Goal: Navigation & Orientation: Find specific page/section

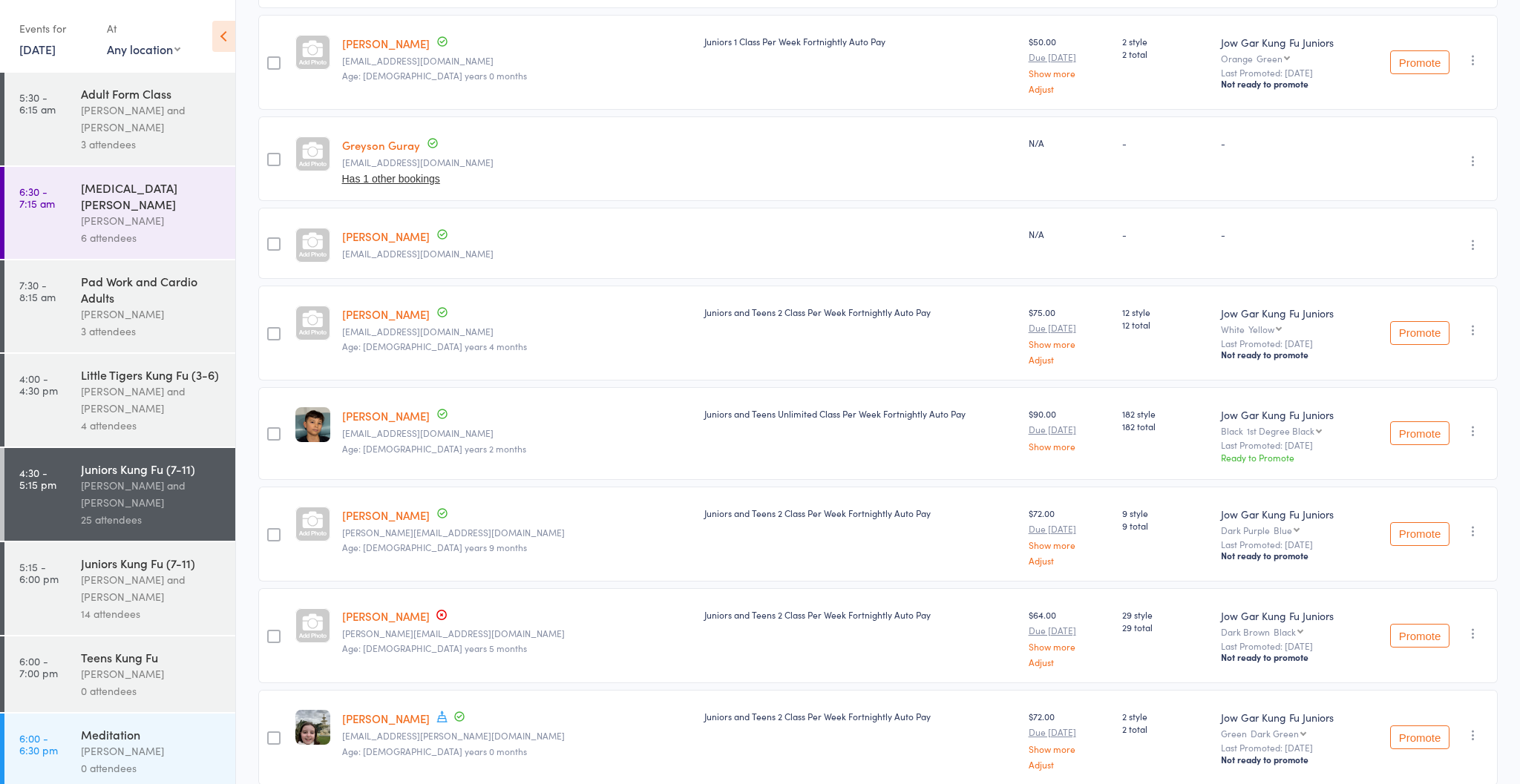
scroll to position [727, 0]
click at [40, 48] on link "8 Aug, 2025" at bounding box center [37, 49] width 37 height 16
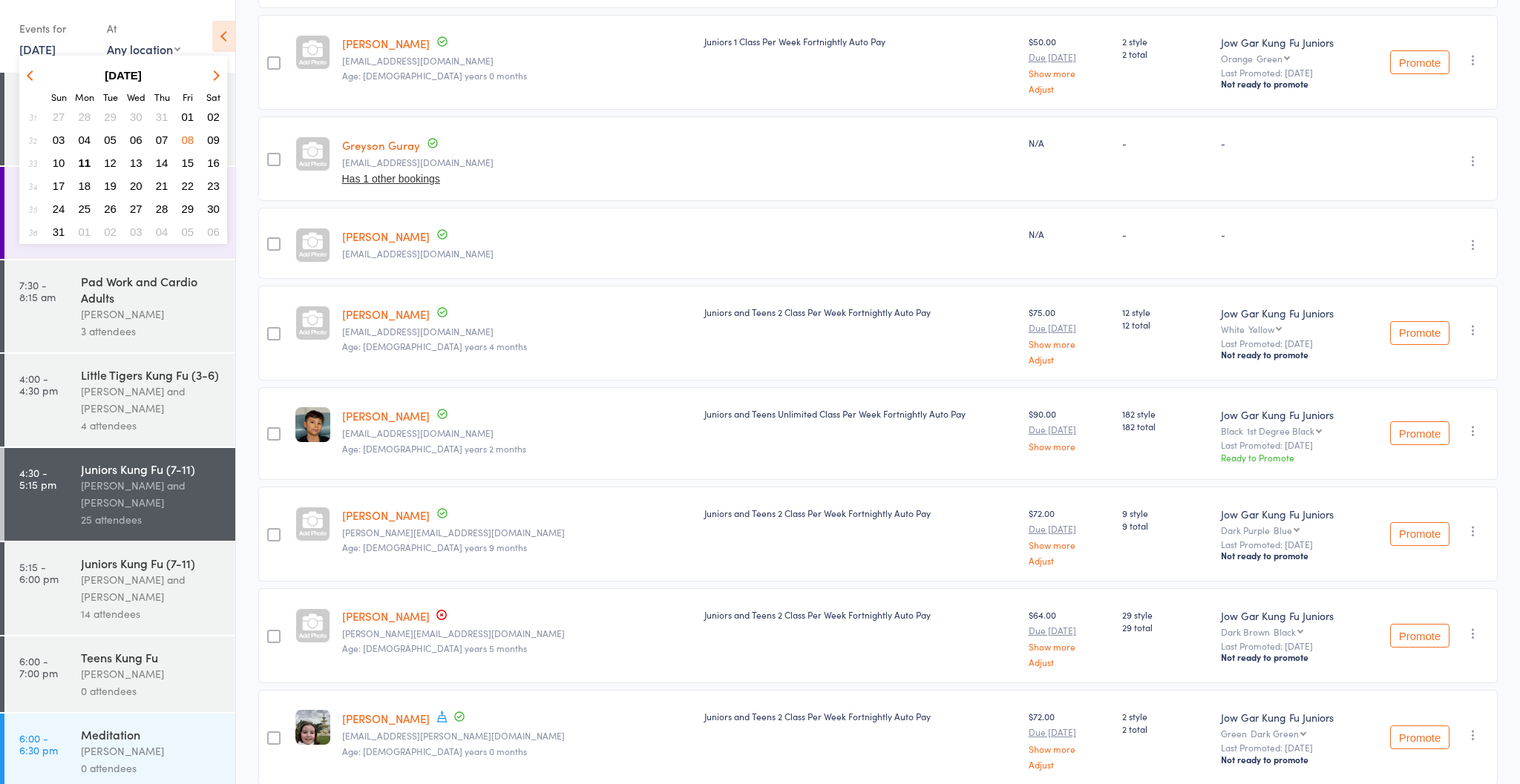
click at [84, 163] on span "11" at bounding box center [84, 163] width 13 height 13
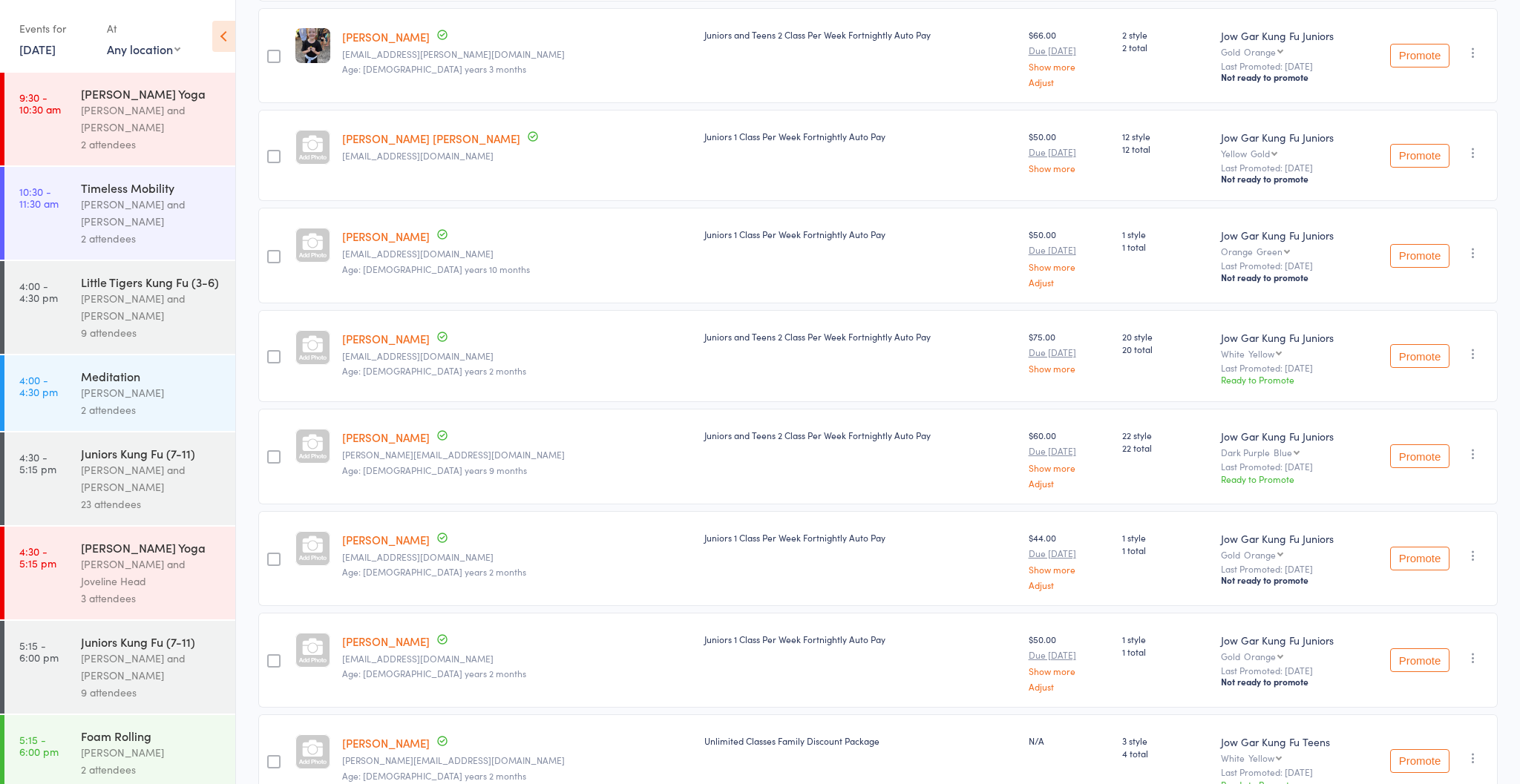
scroll to position [1512, 0]
click at [128, 673] on div "[PERSON_NAME] and [PERSON_NAME]" at bounding box center [151, 667] width 142 height 34
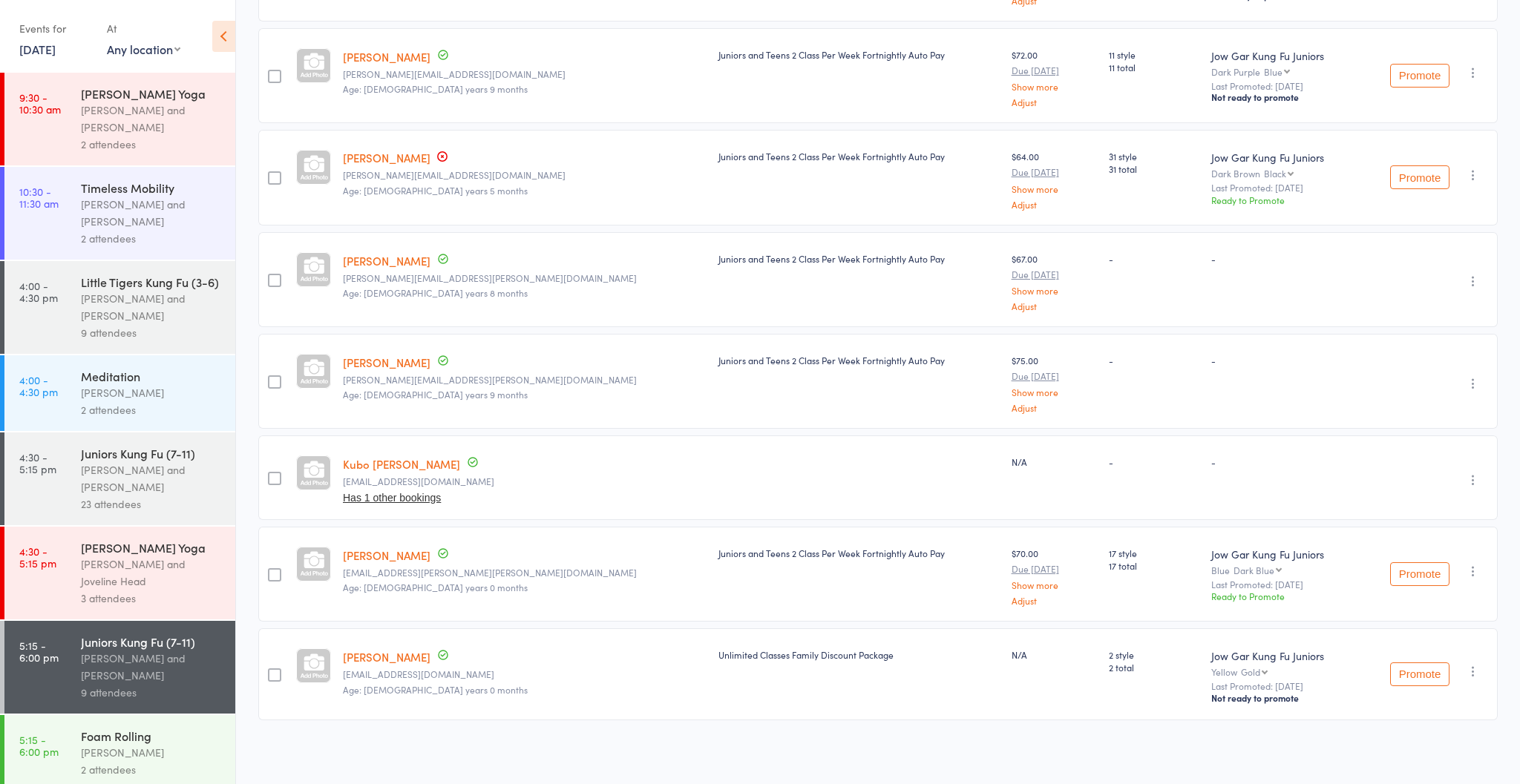
scroll to position [422, 0]
click at [375, 463] on link "Kubo [PERSON_NAME]" at bounding box center [401, 463] width 117 height 16
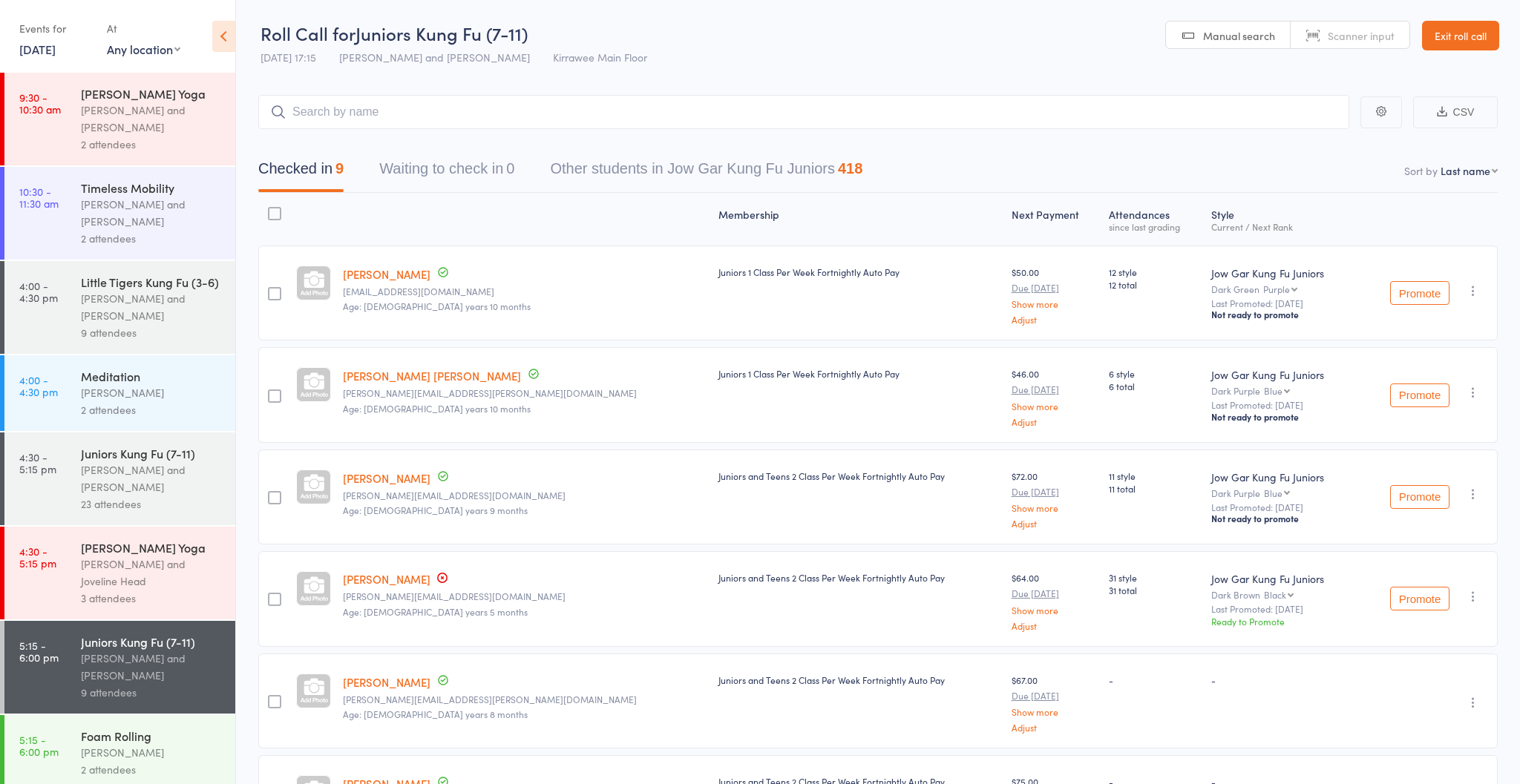
scroll to position [0, 0]
click at [1438, 30] on link "Exit roll call" at bounding box center [1460, 36] width 77 height 30
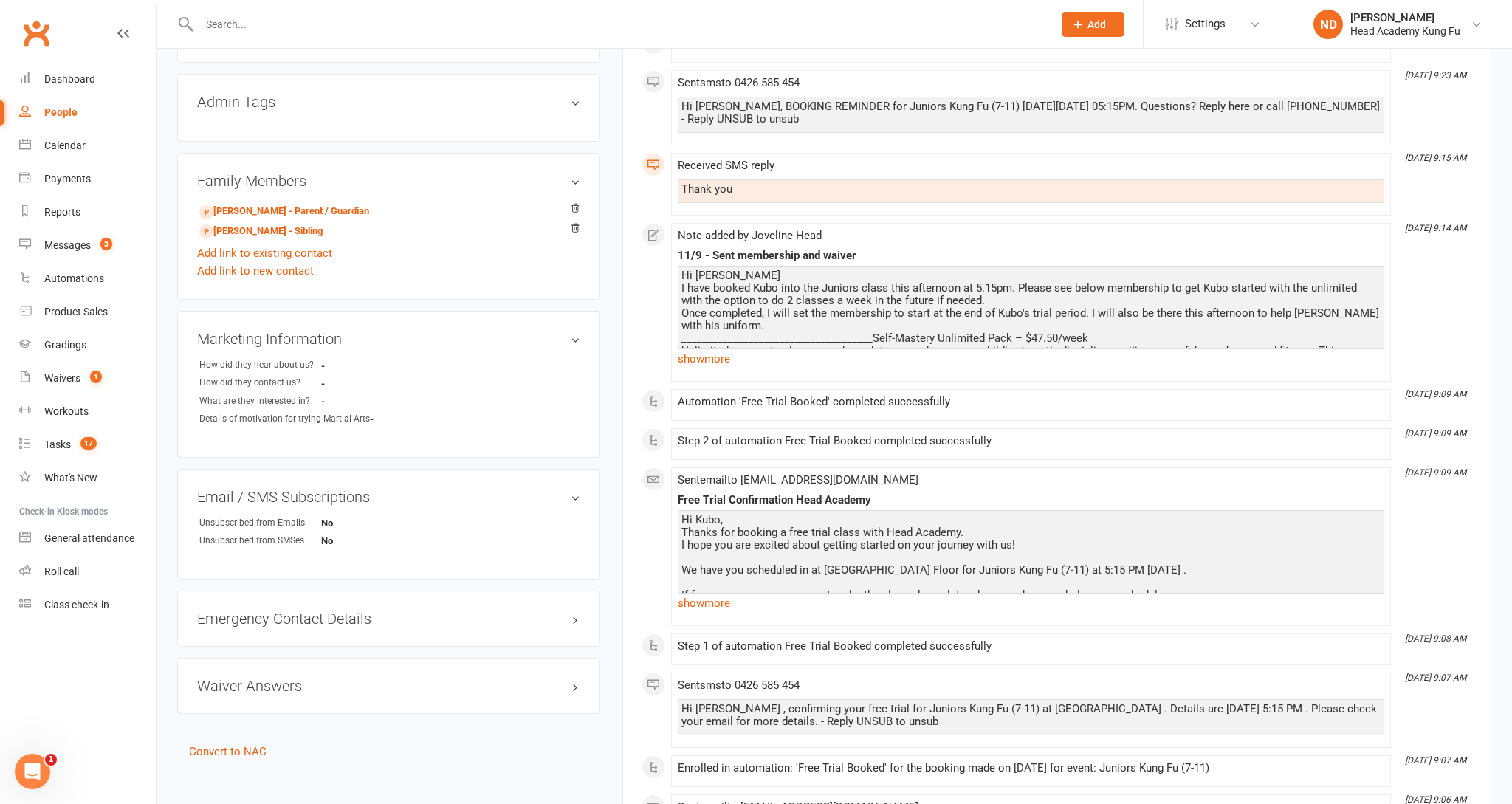
scroll to position [496, 0]
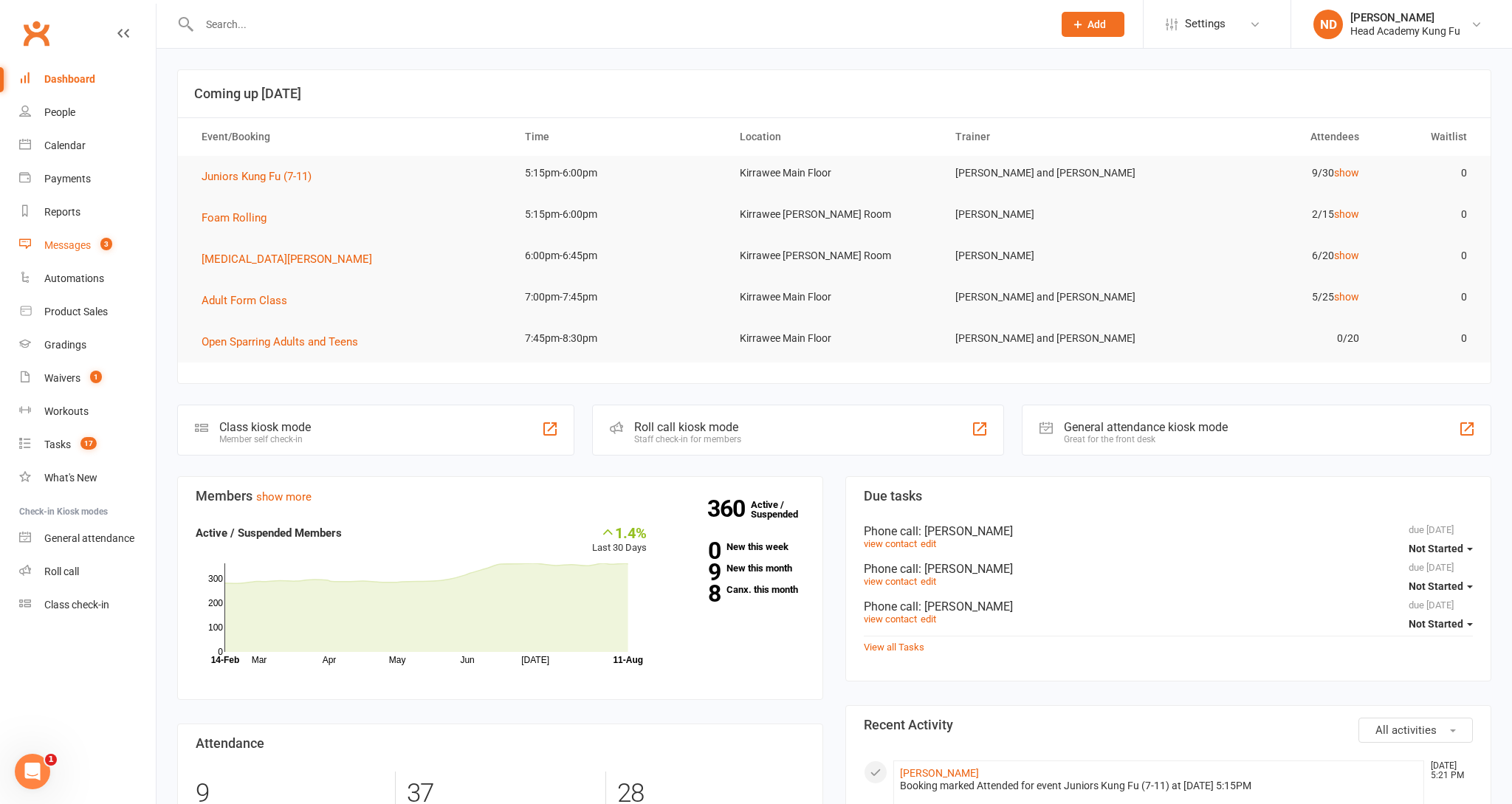
click at [77, 241] on div "Messages" at bounding box center [67, 245] width 46 height 12
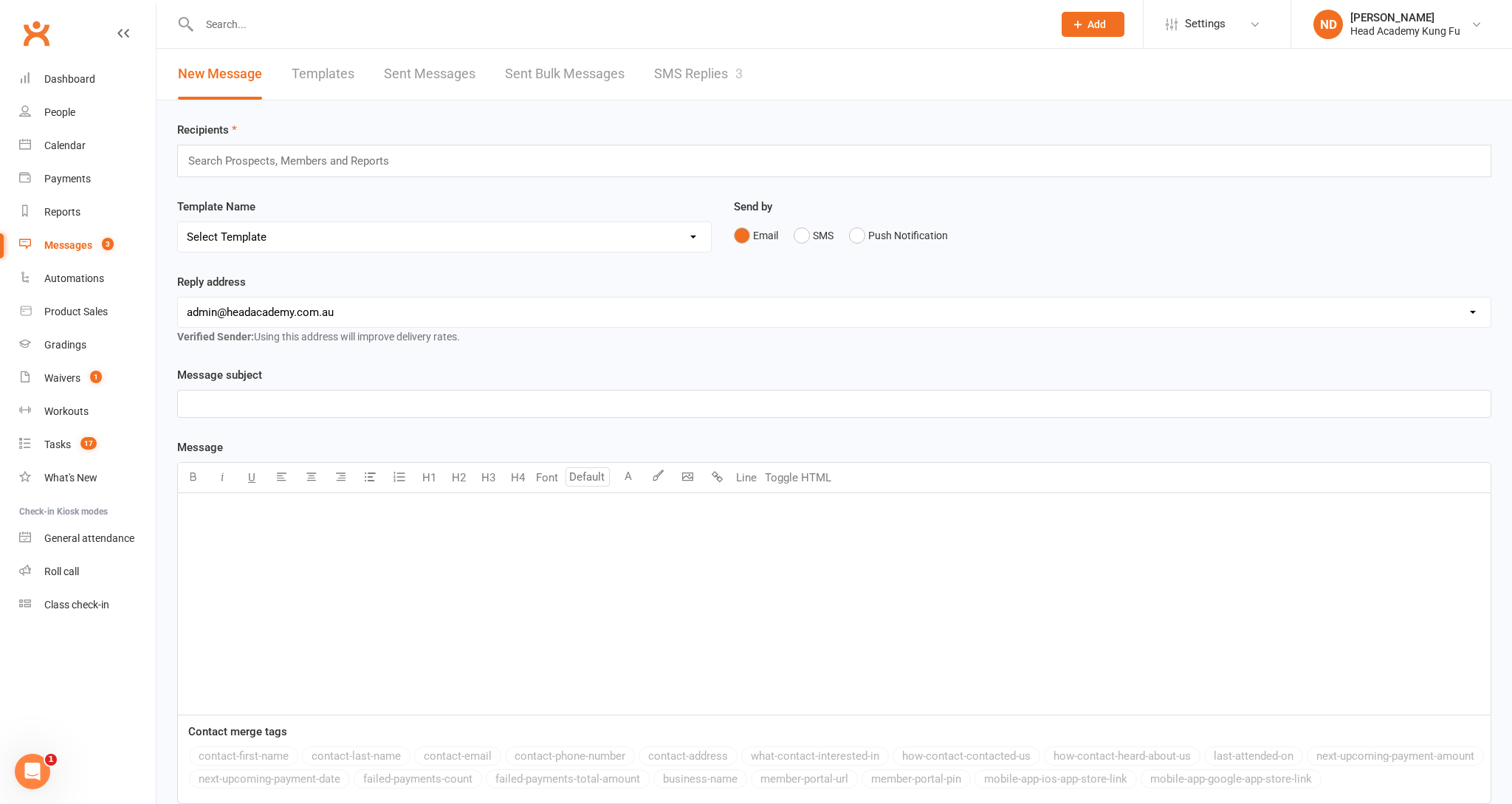
click at [714, 70] on link "SMS Replies 3" at bounding box center [698, 74] width 89 height 51
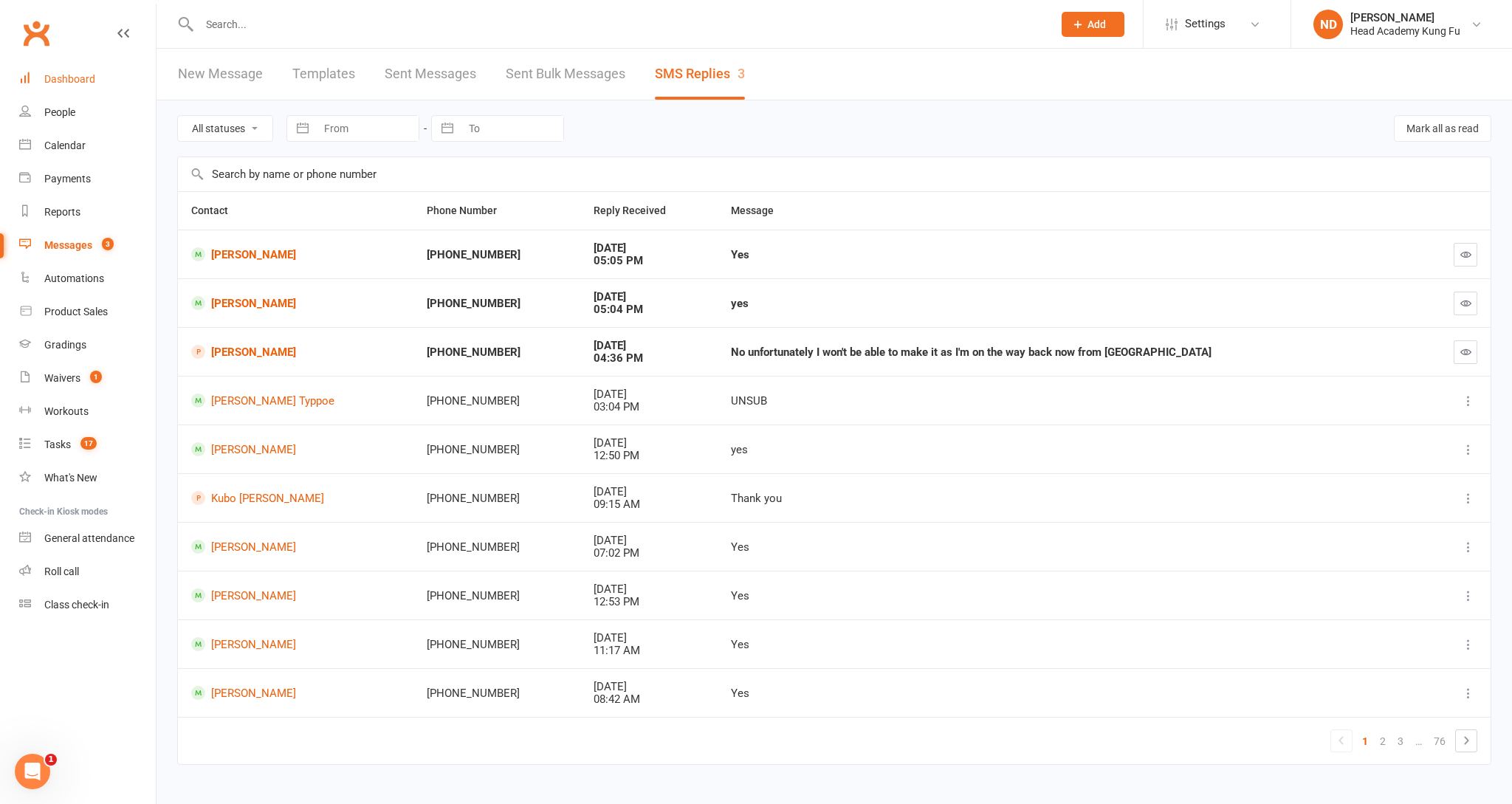
click at [69, 73] on div "Dashboard" at bounding box center [70, 79] width 51 height 12
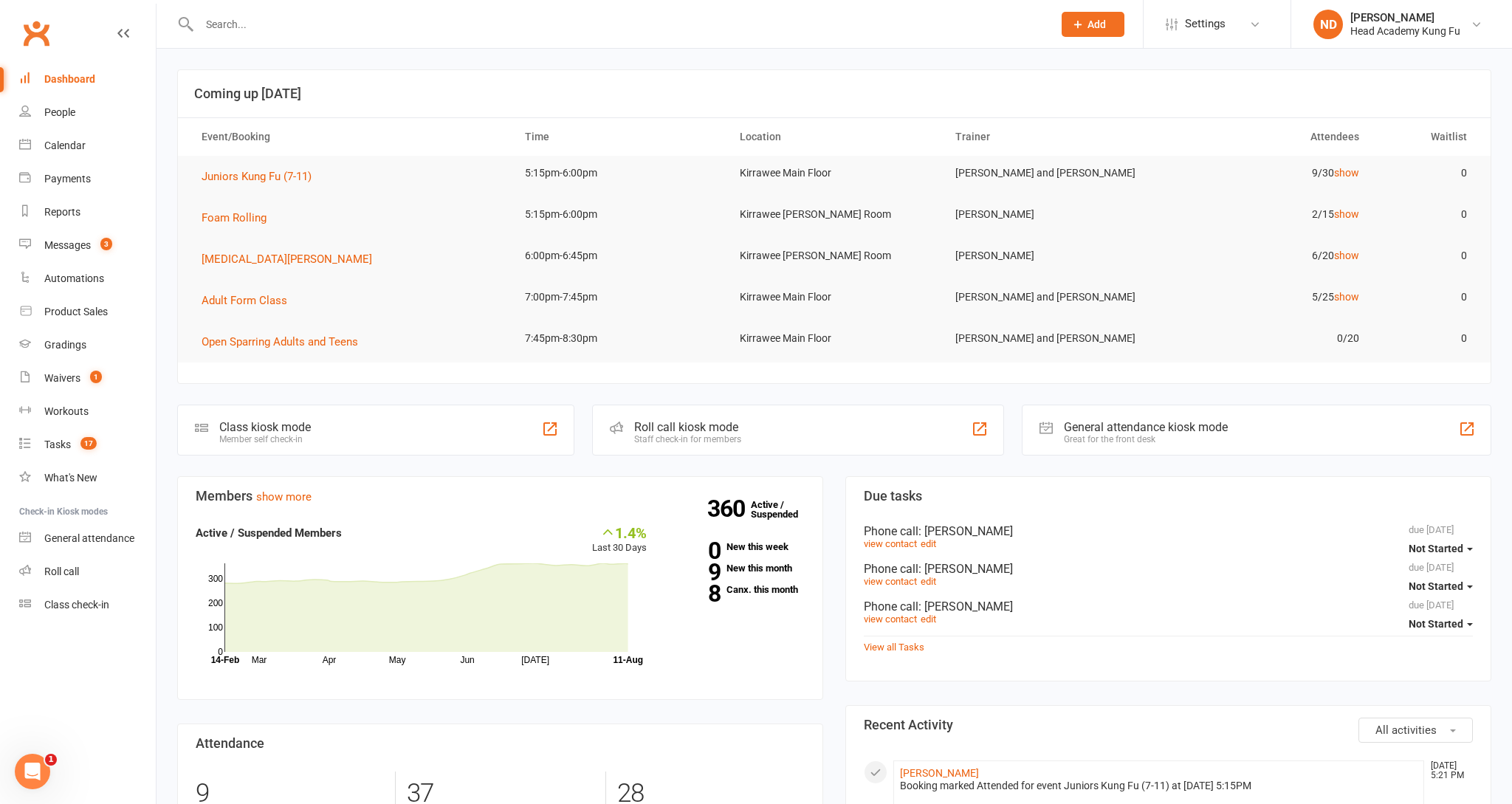
click at [351, 31] on input "text" at bounding box center [618, 24] width 848 height 21
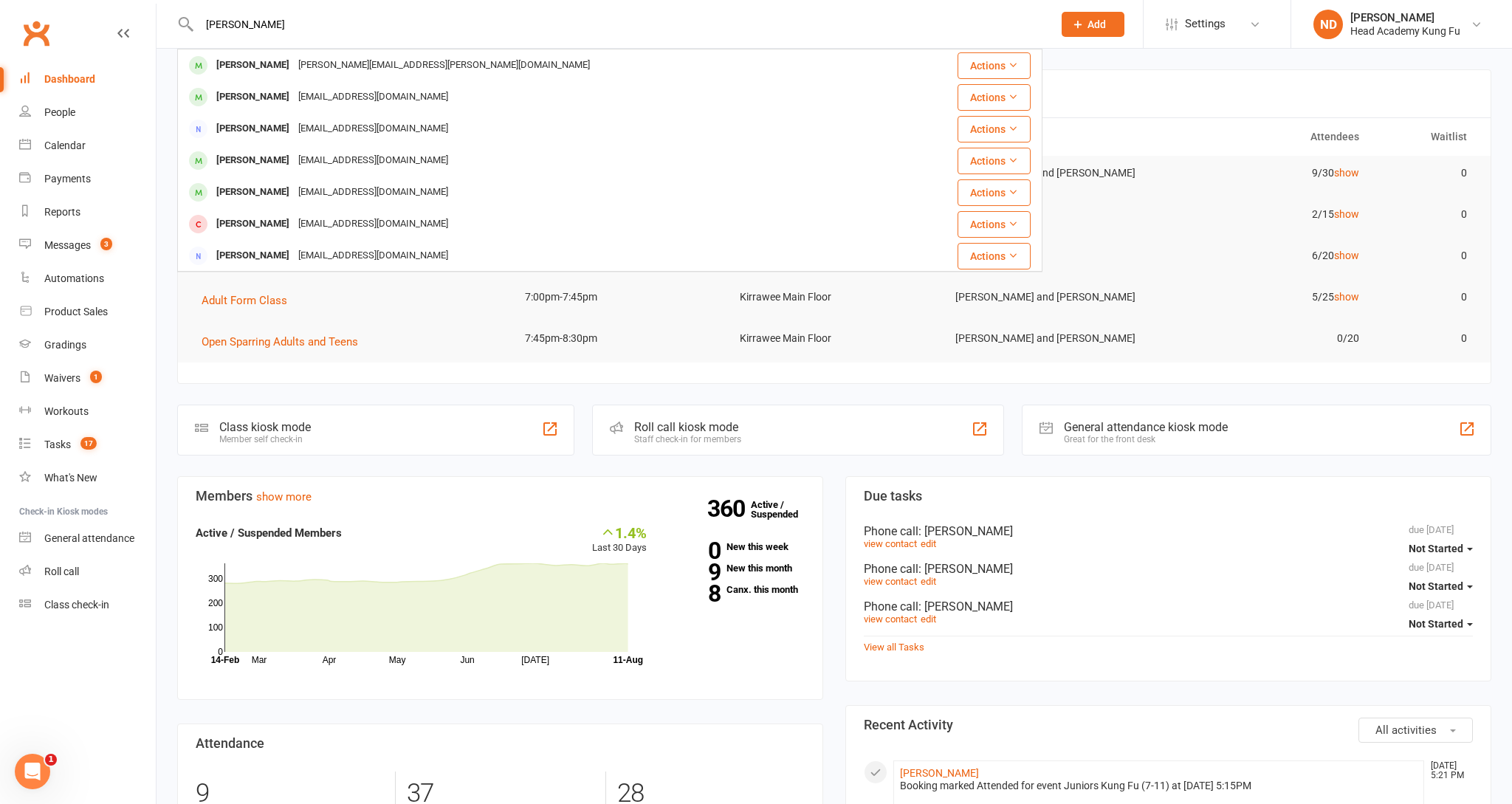
type input "[PERSON_NAME]"
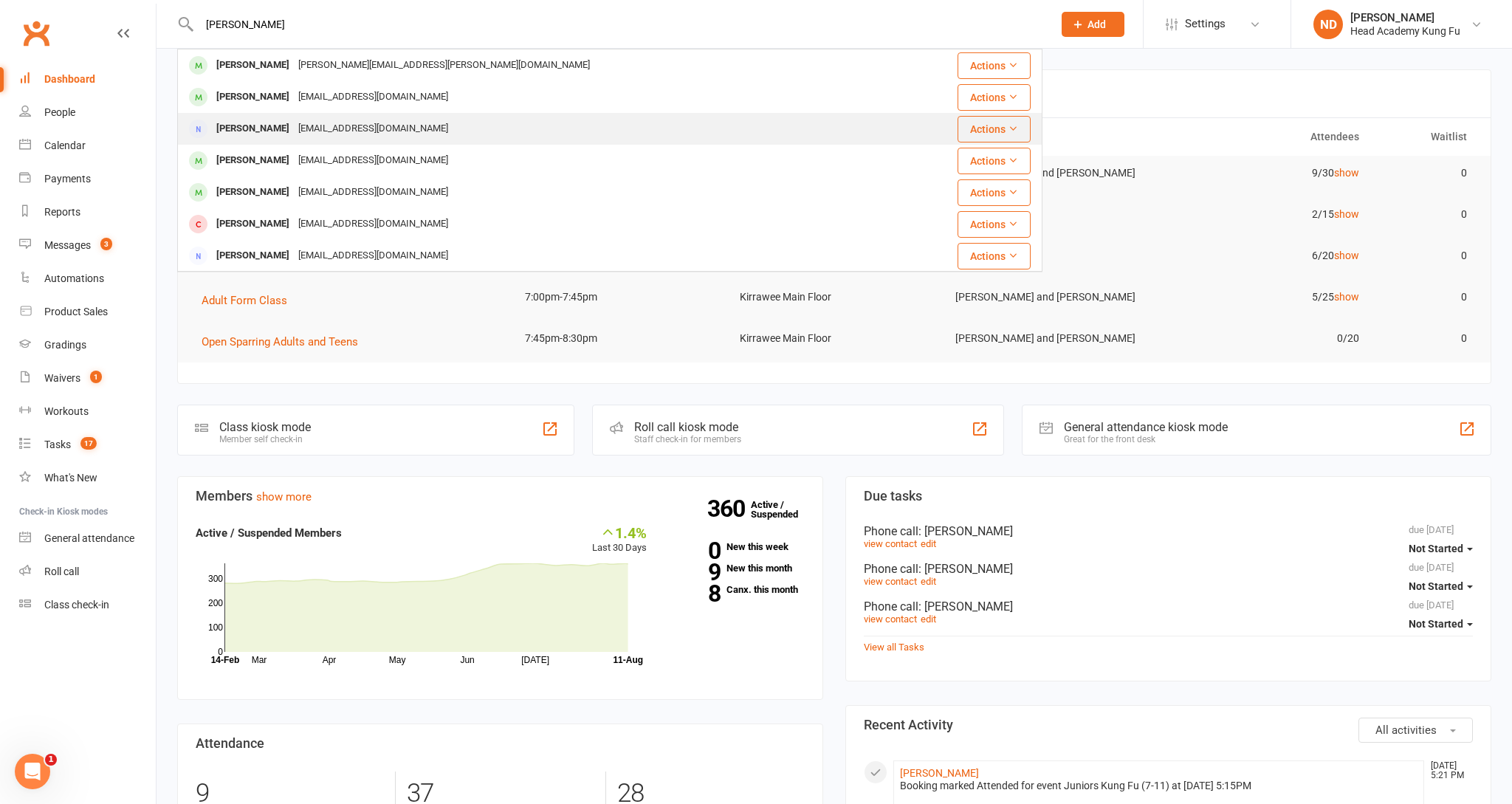
drag, startPoint x: 351, startPoint y: 31, endPoint x: 285, endPoint y: 131, distance: 119.8
click at [293, 131] on div "[EMAIL_ADDRESS][DOMAIN_NAME]" at bounding box center [372, 129] width 159 height 22
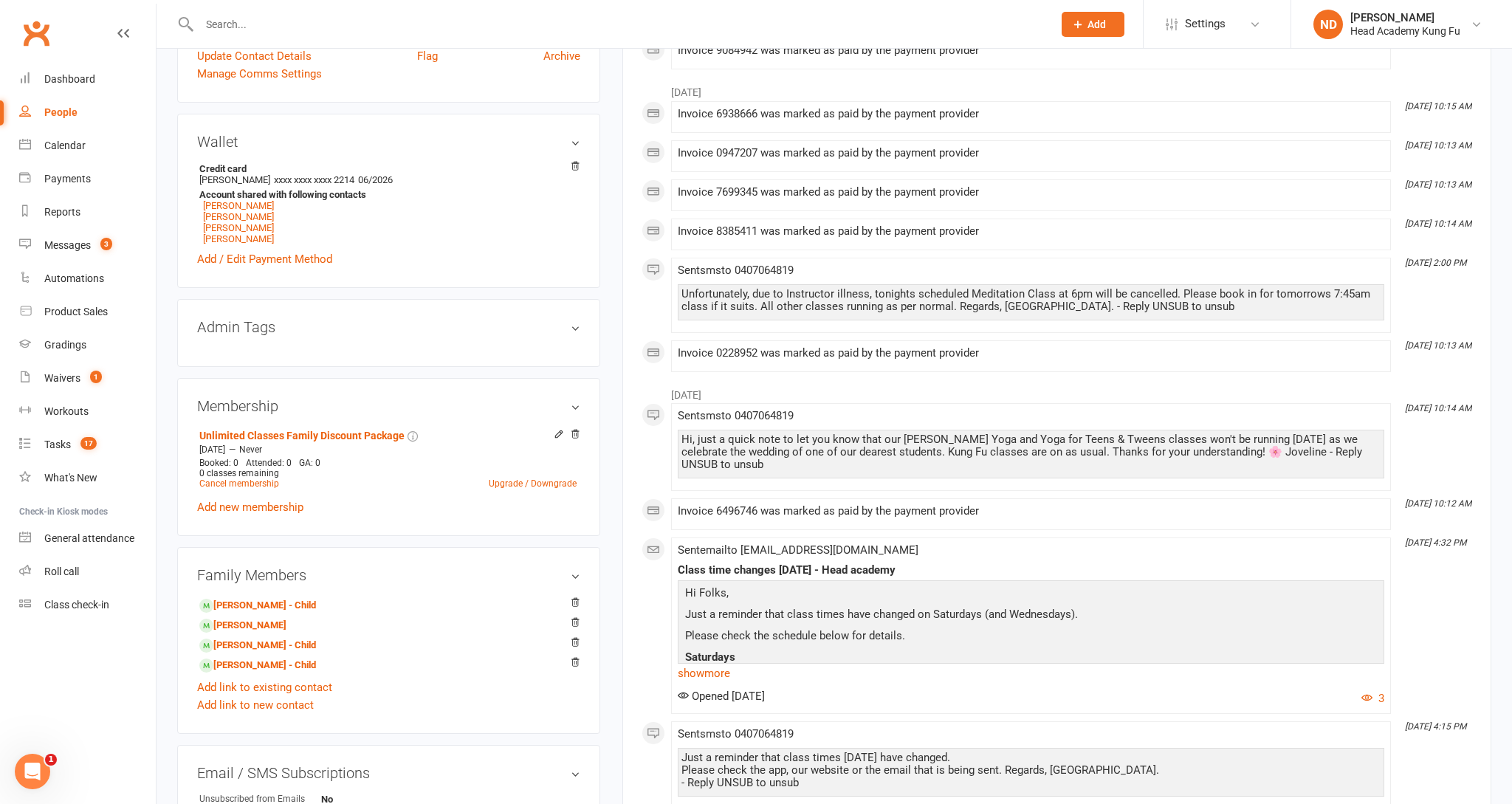
scroll to position [354, 0]
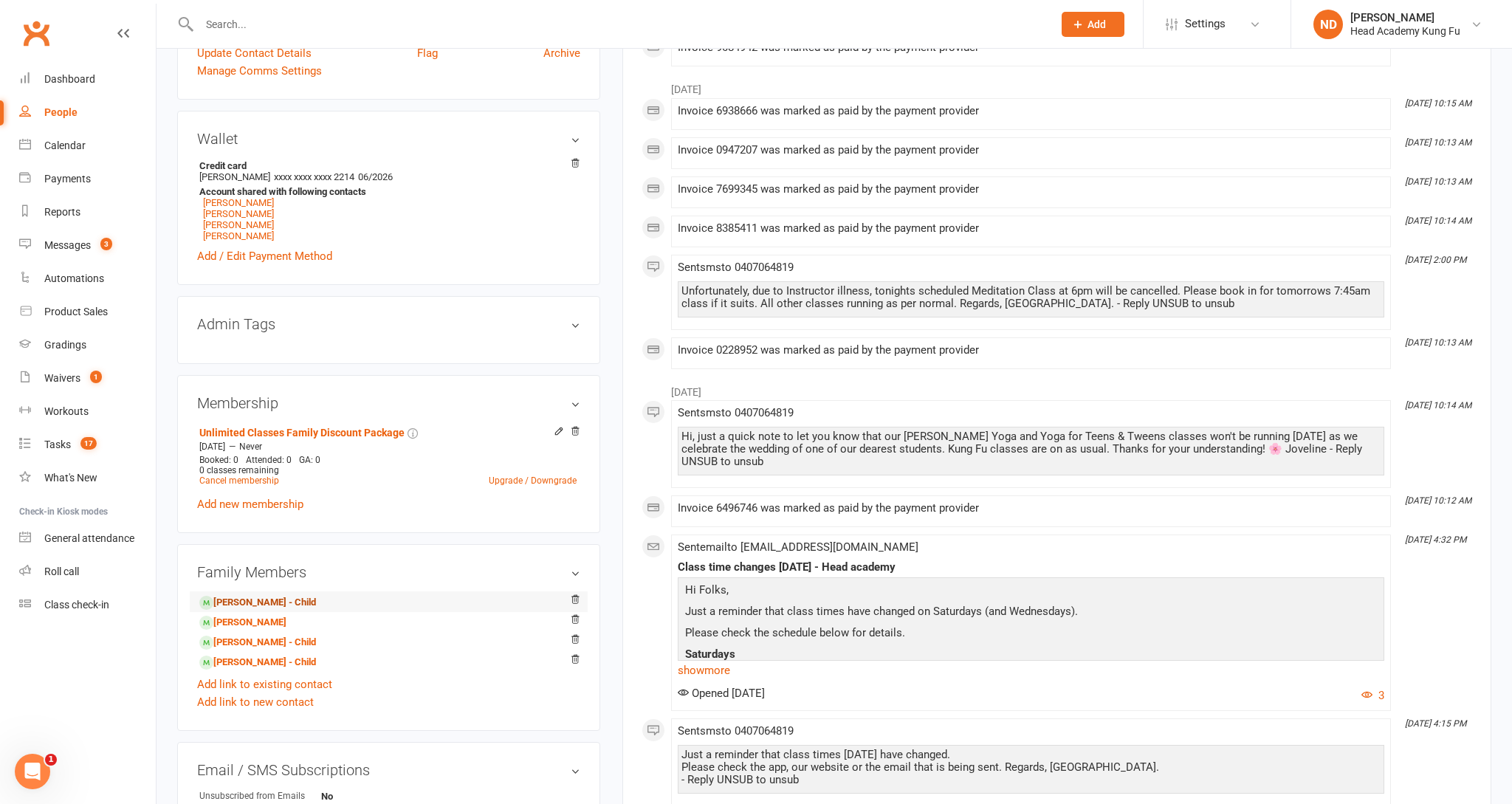
click at [274, 604] on link "[PERSON_NAME] - Child" at bounding box center [258, 603] width 117 height 16
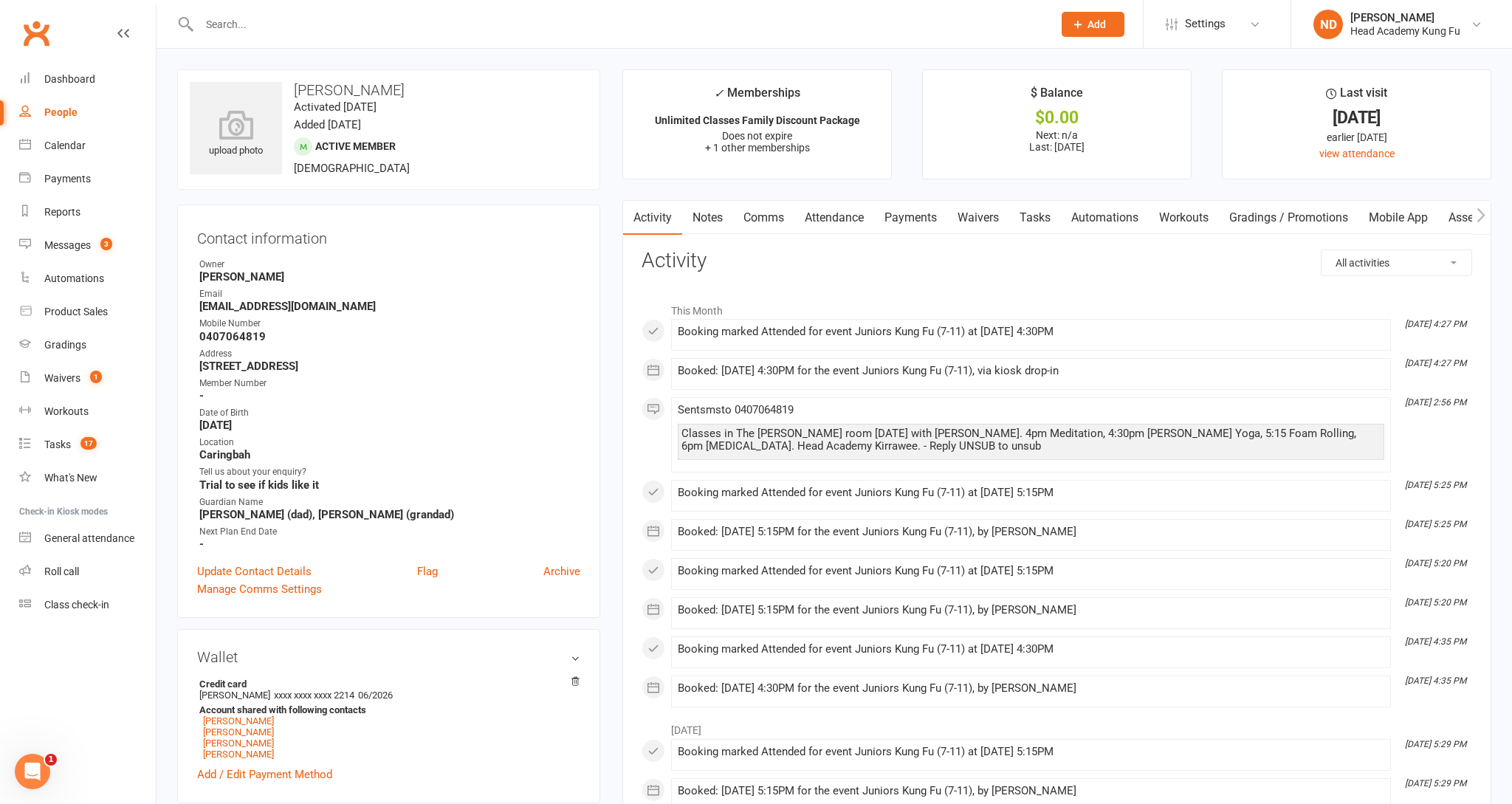
click at [895, 214] on link "Payments" at bounding box center [911, 217] width 73 height 34
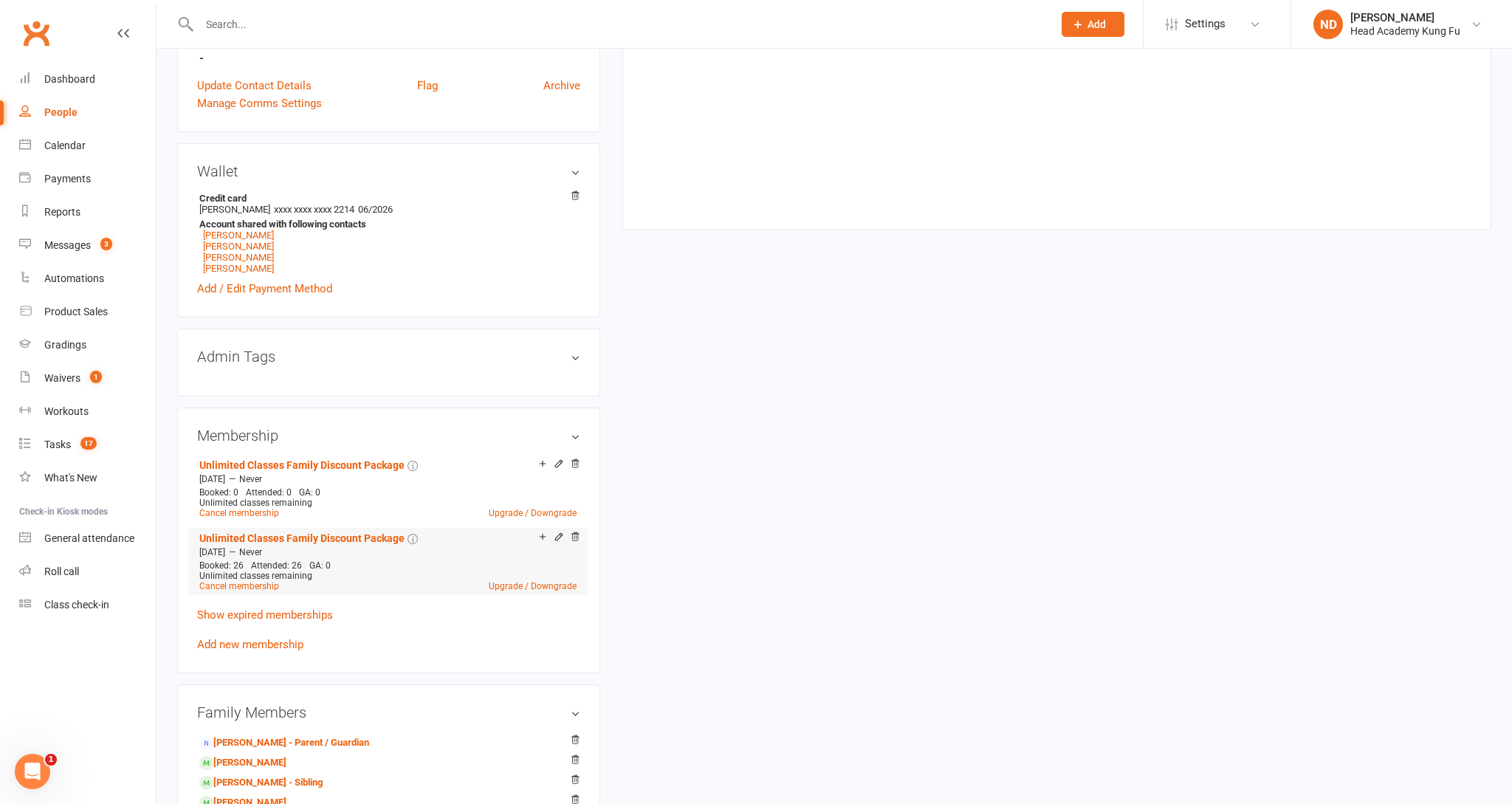
scroll to position [490, 0]
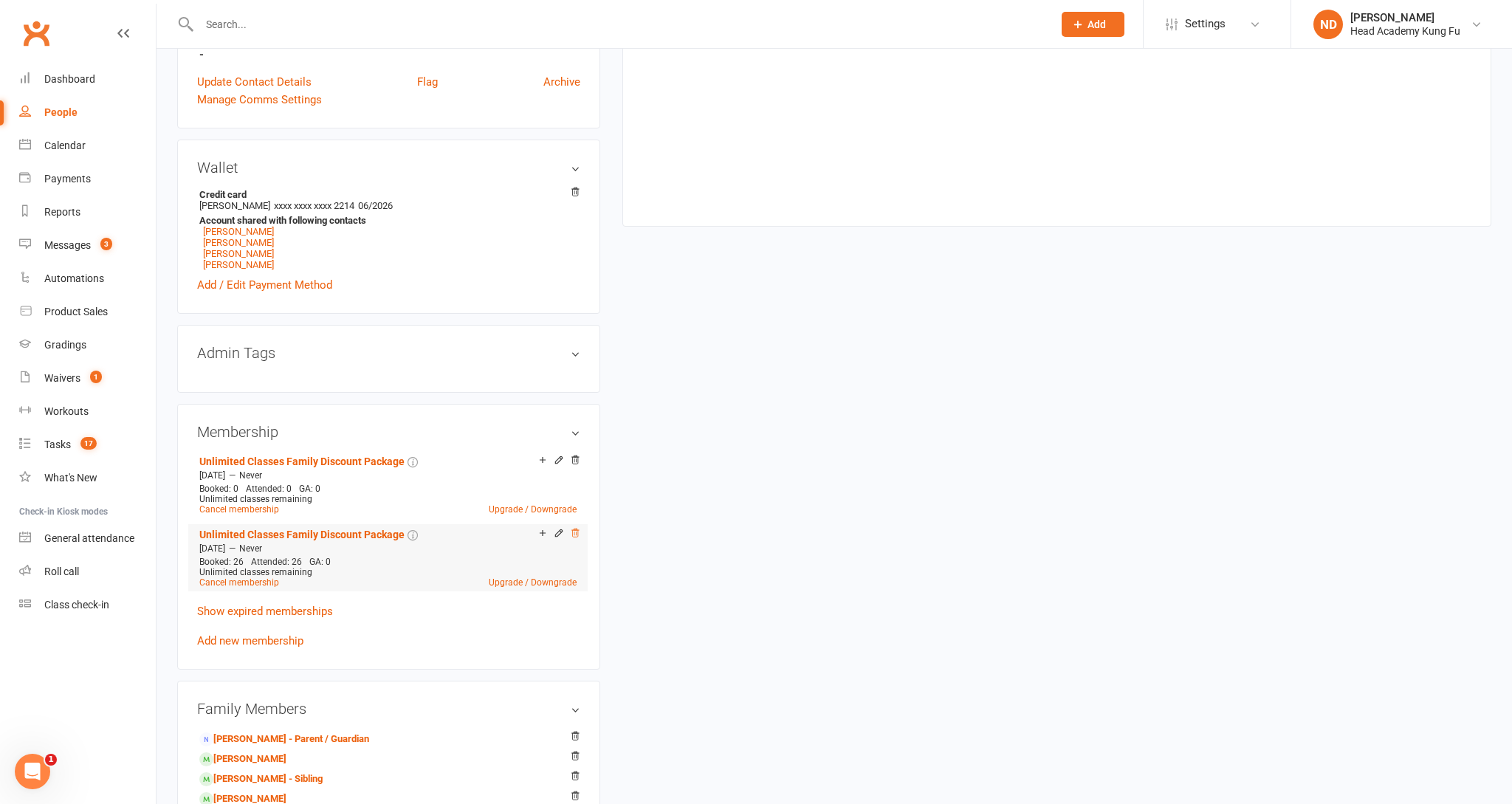
click at [579, 536] on icon at bounding box center [575, 532] width 10 height 10
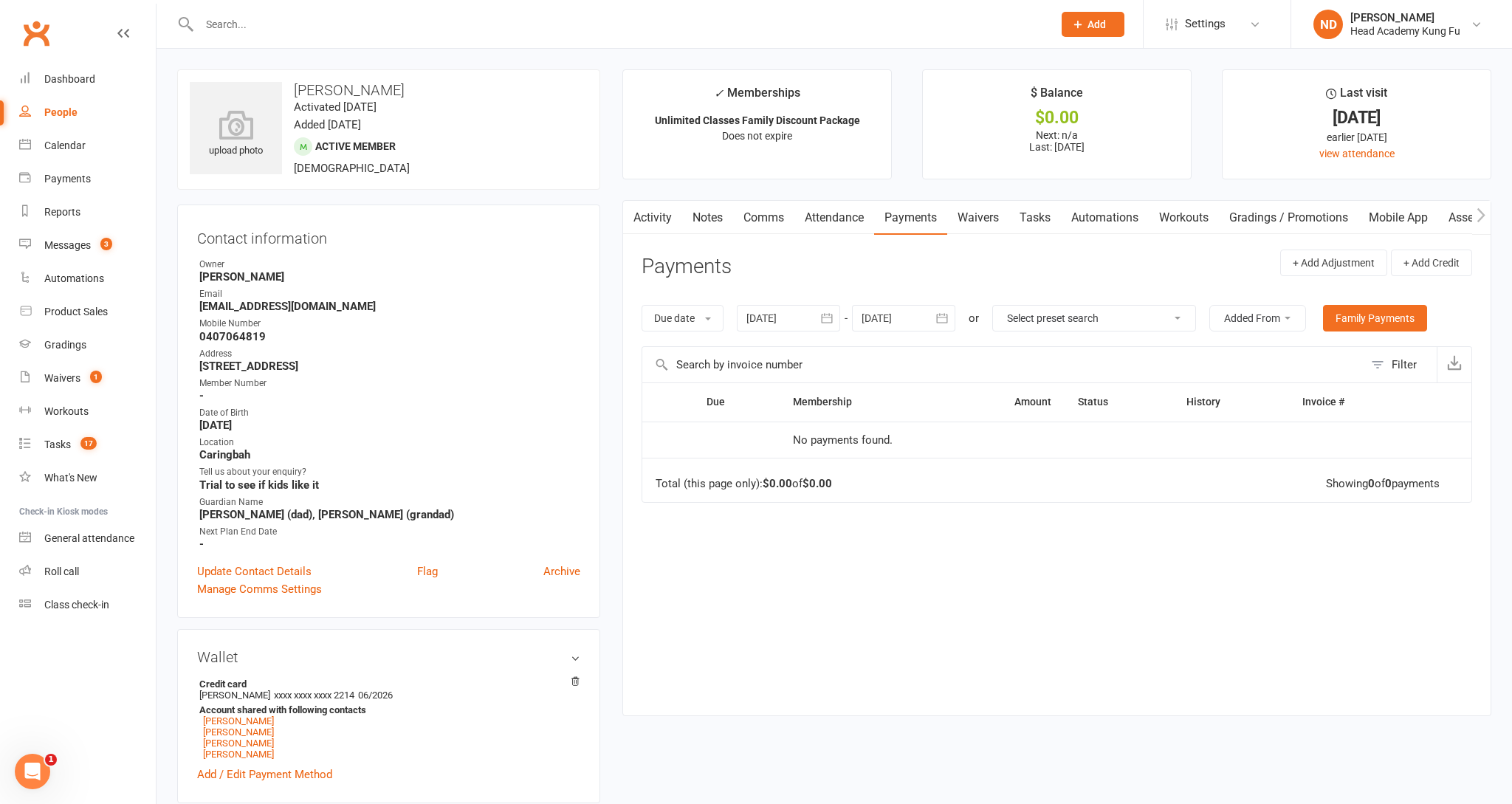
scroll to position [0, 0]
click at [254, 727] on link "[PERSON_NAME]" at bounding box center [239, 720] width 71 height 11
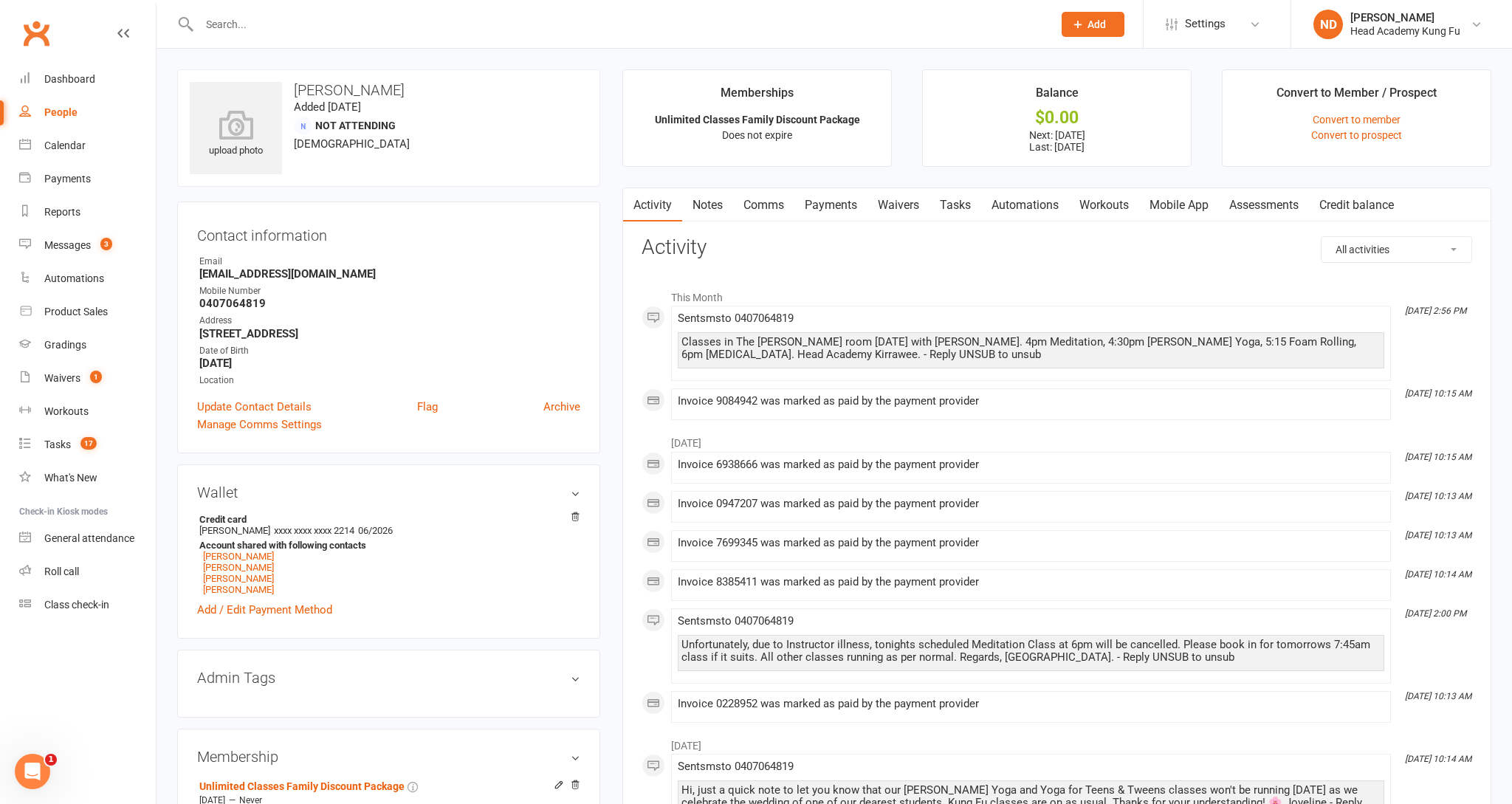
click at [823, 207] on link "Payments" at bounding box center [831, 205] width 73 height 34
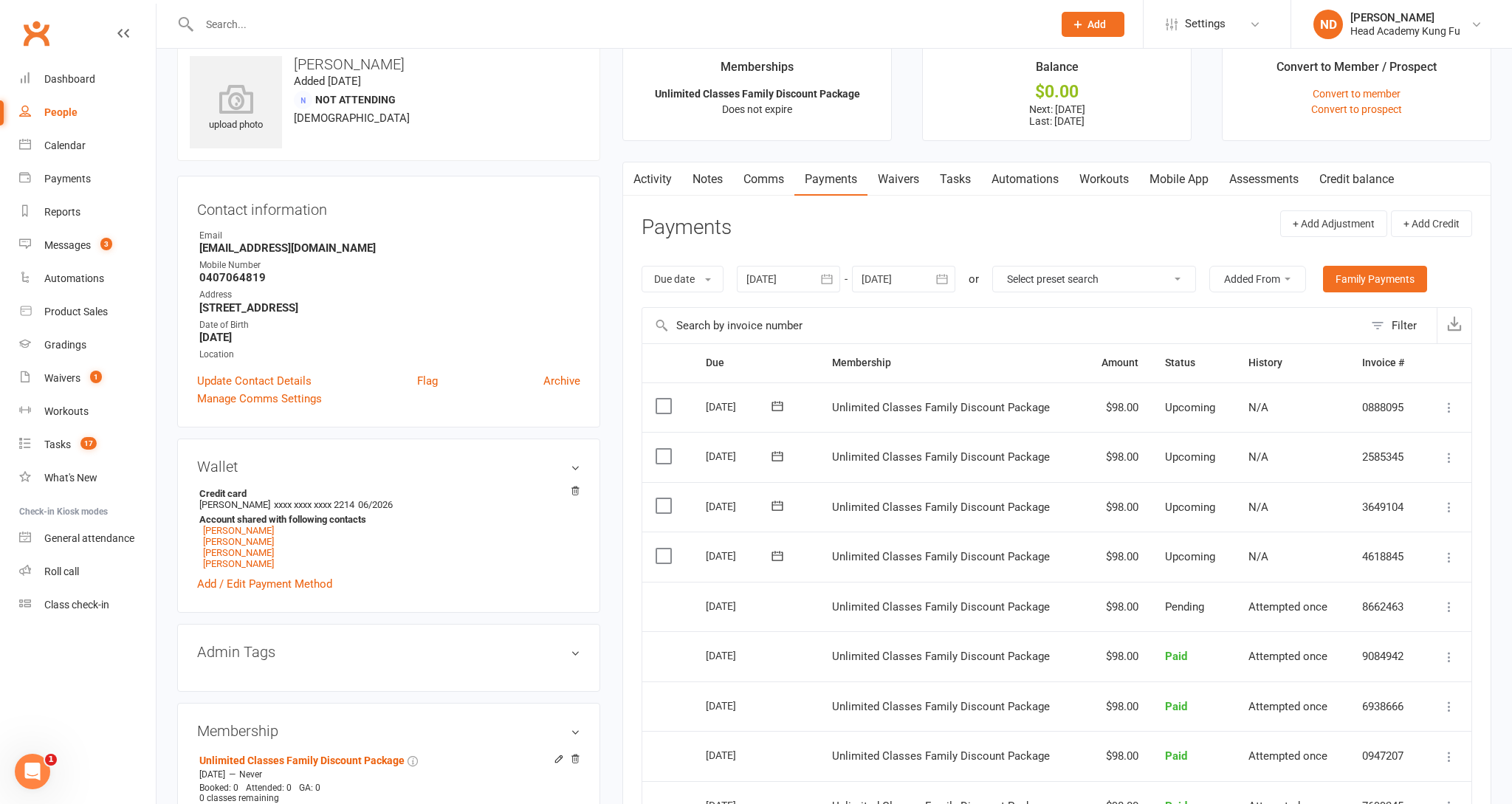
scroll to position [22, 0]
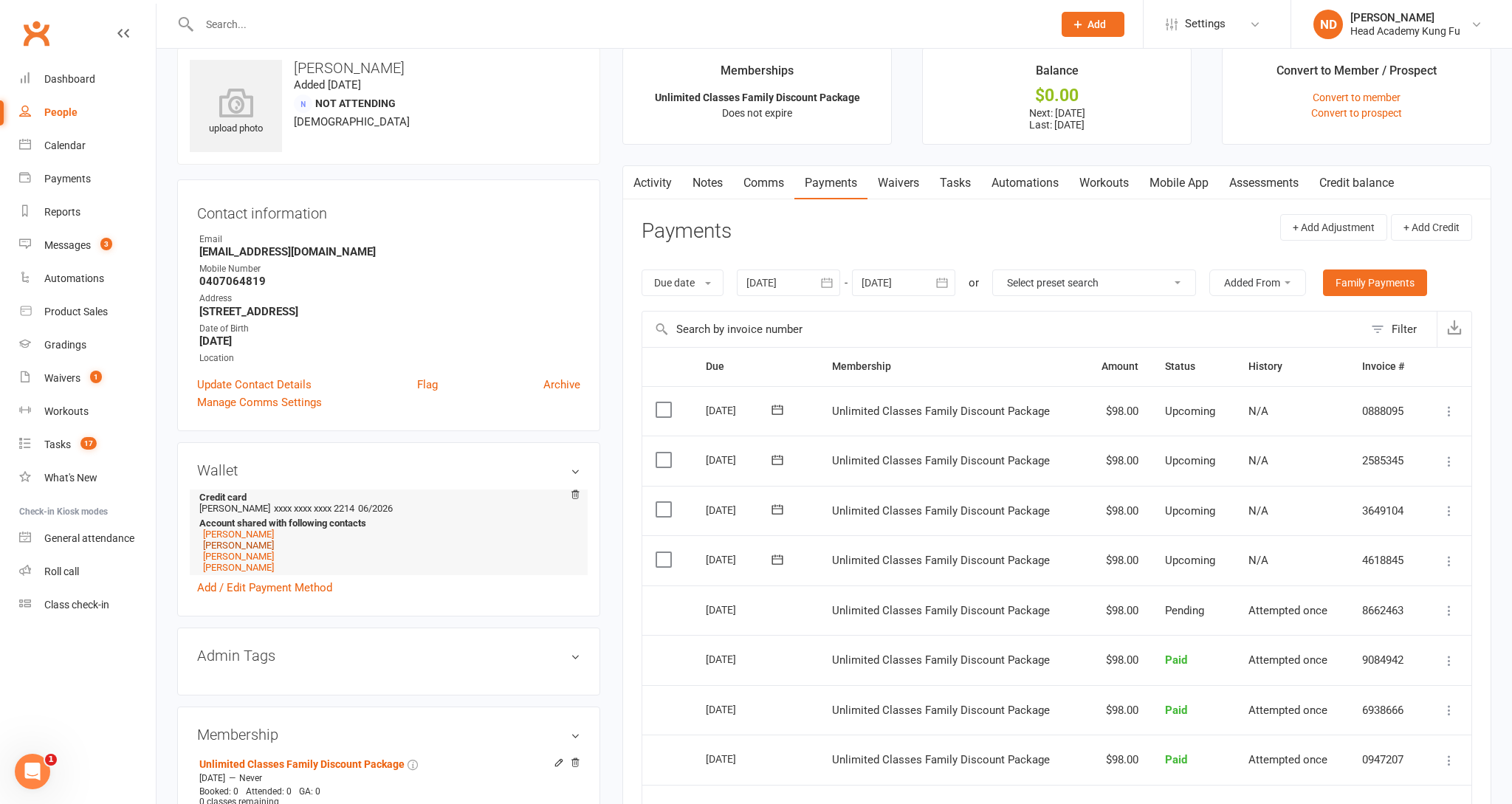
click at [244, 550] on link "[PERSON_NAME]" at bounding box center [239, 544] width 71 height 11
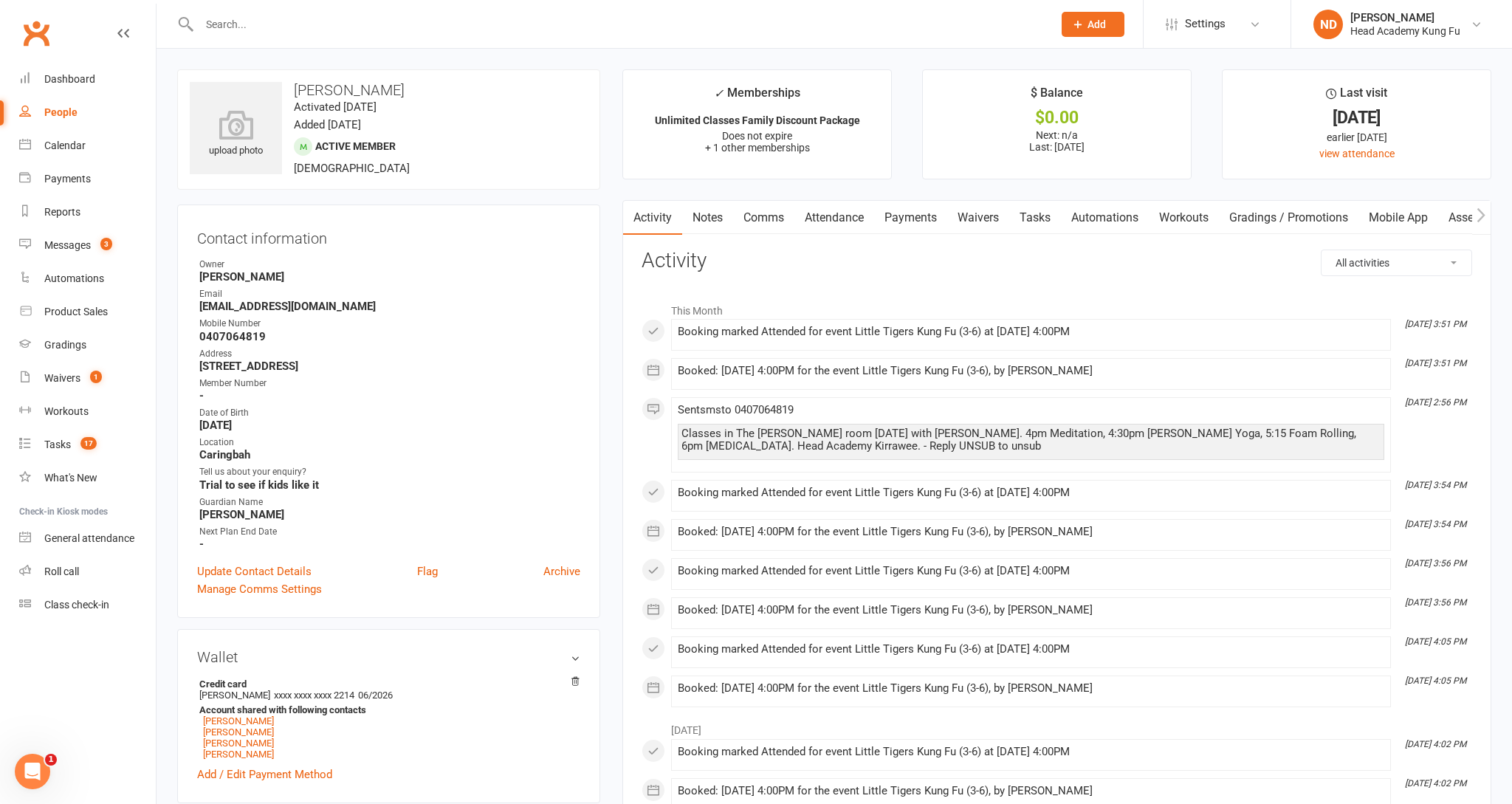
click at [920, 227] on link "Payments" at bounding box center [911, 217] width 73 height 34
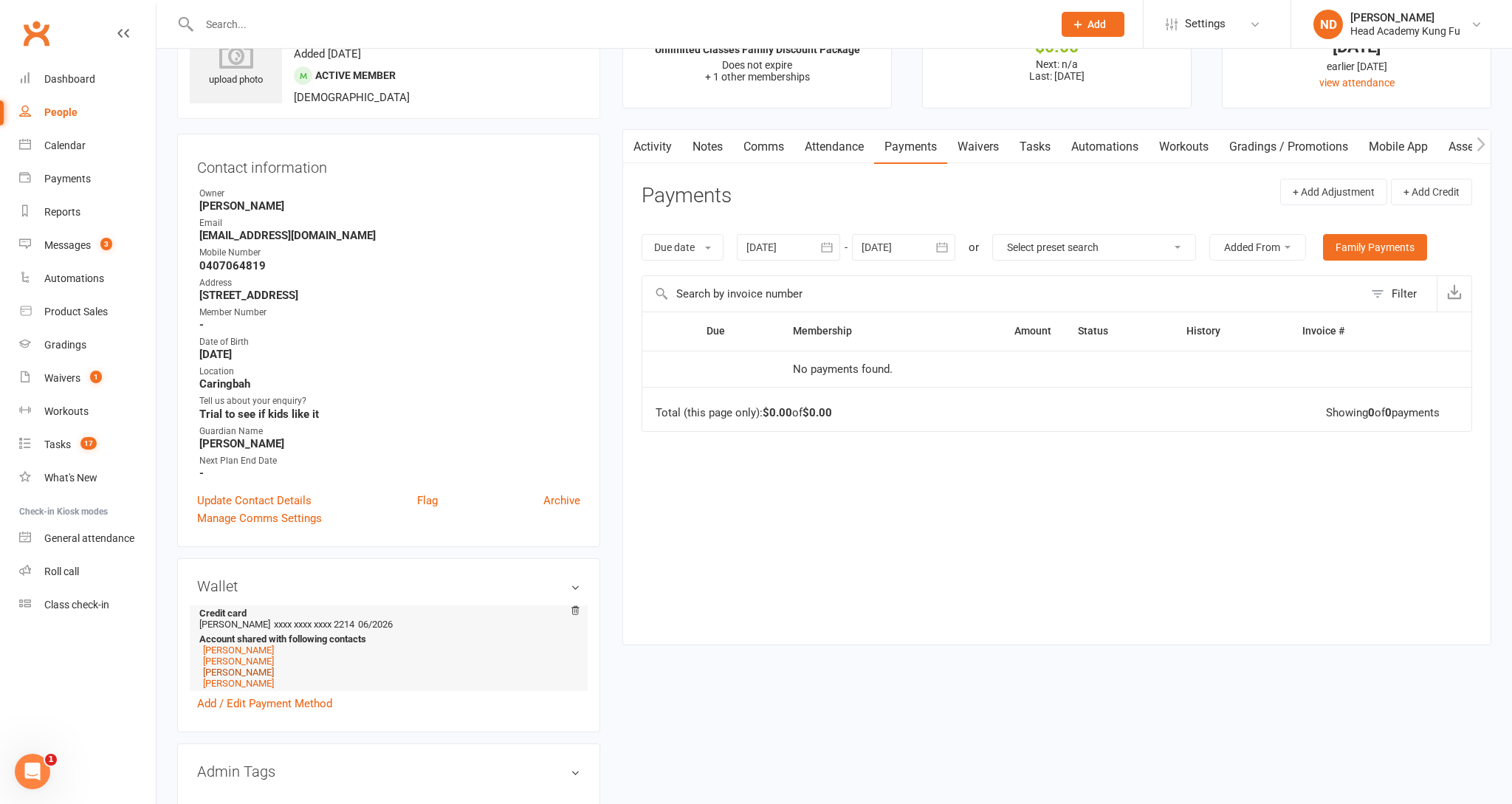
scroll to position [67, 1]
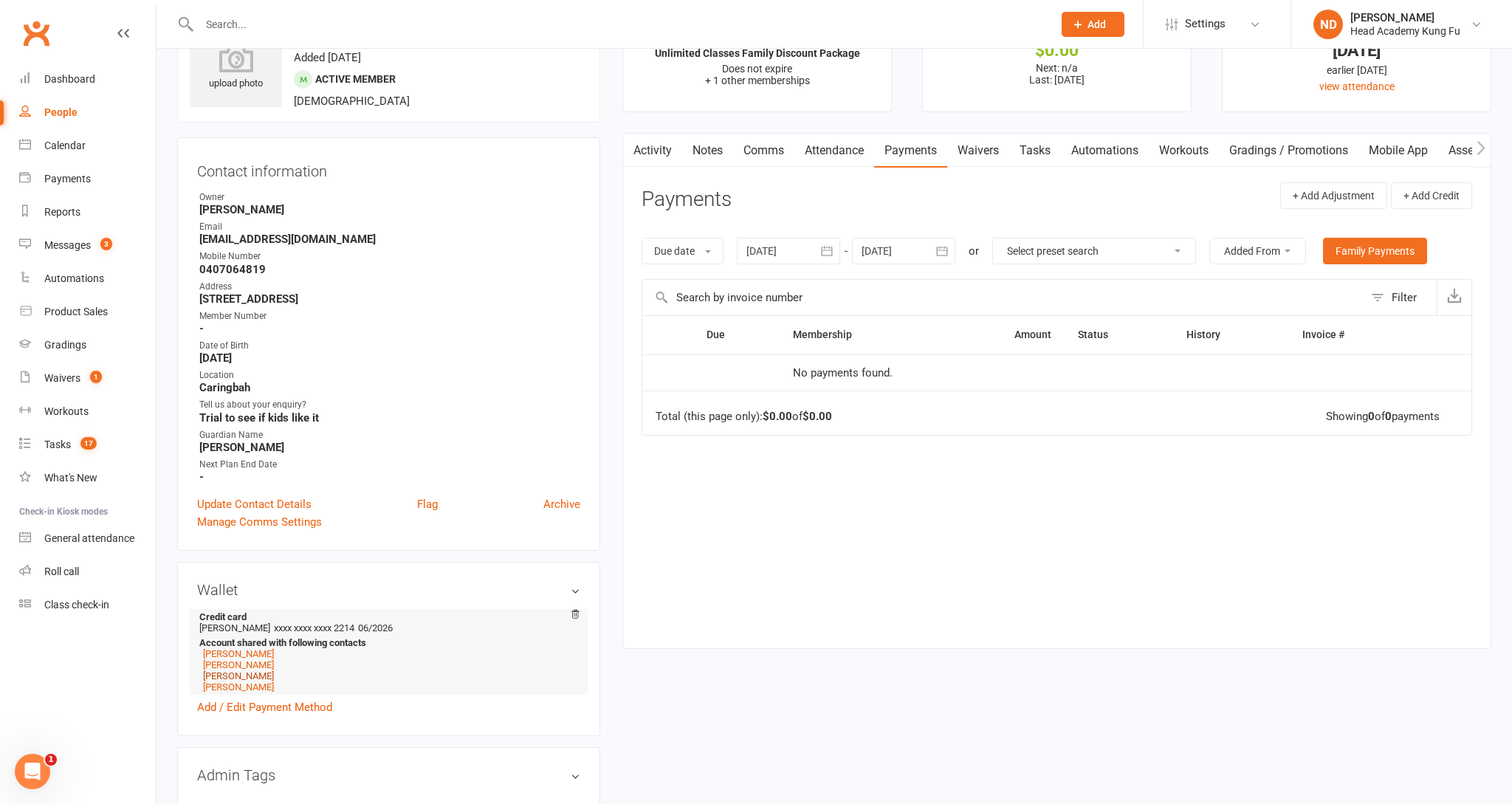
click at [247, 677] on link "[PERSON_NAME]" at bounding box center [239, 676] width 71 height 11
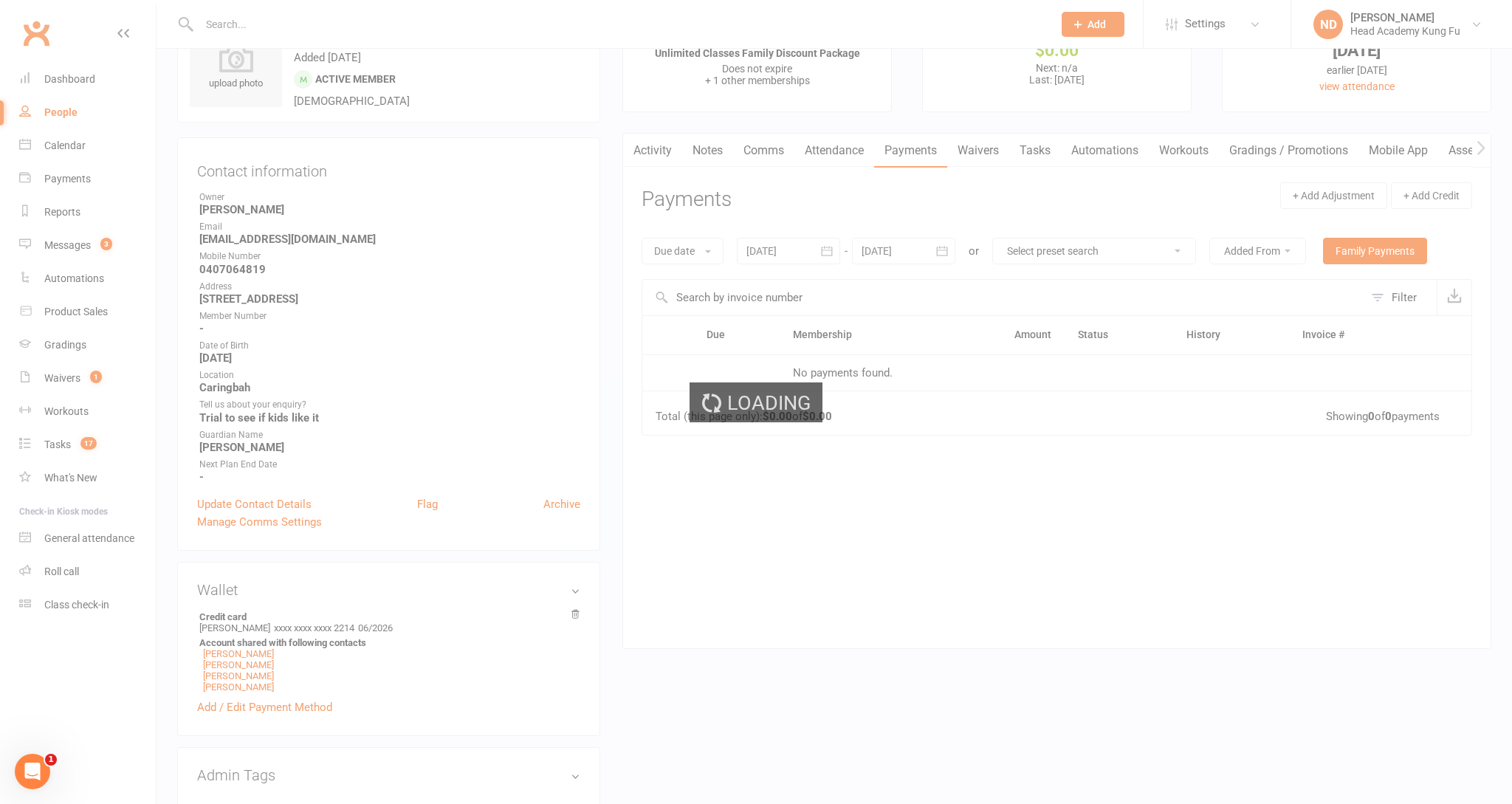
scroll to position [67, 0]
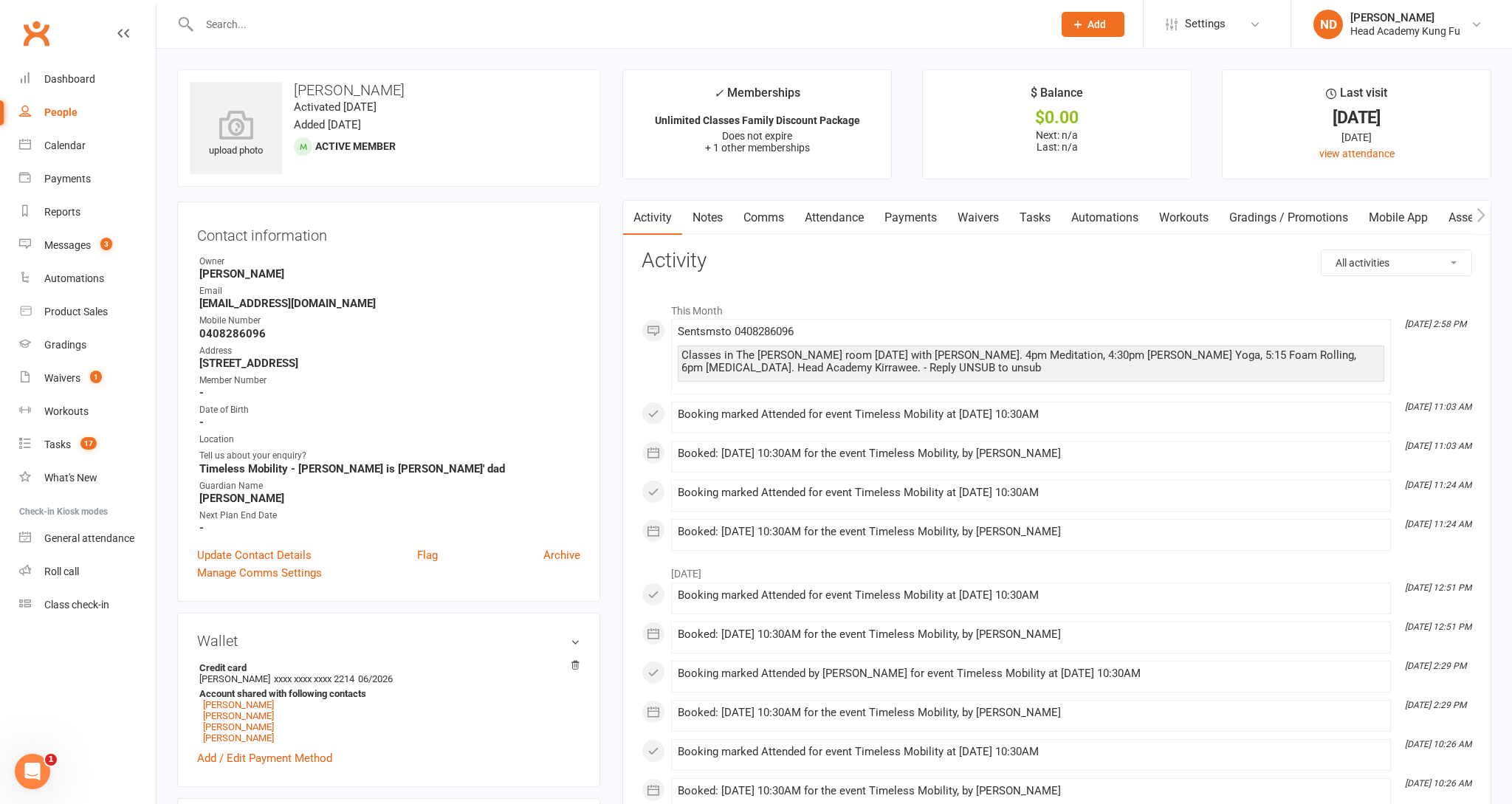
click at [919, 218] on link "Payments" at bounding box center [911, 217] width 73 height 34
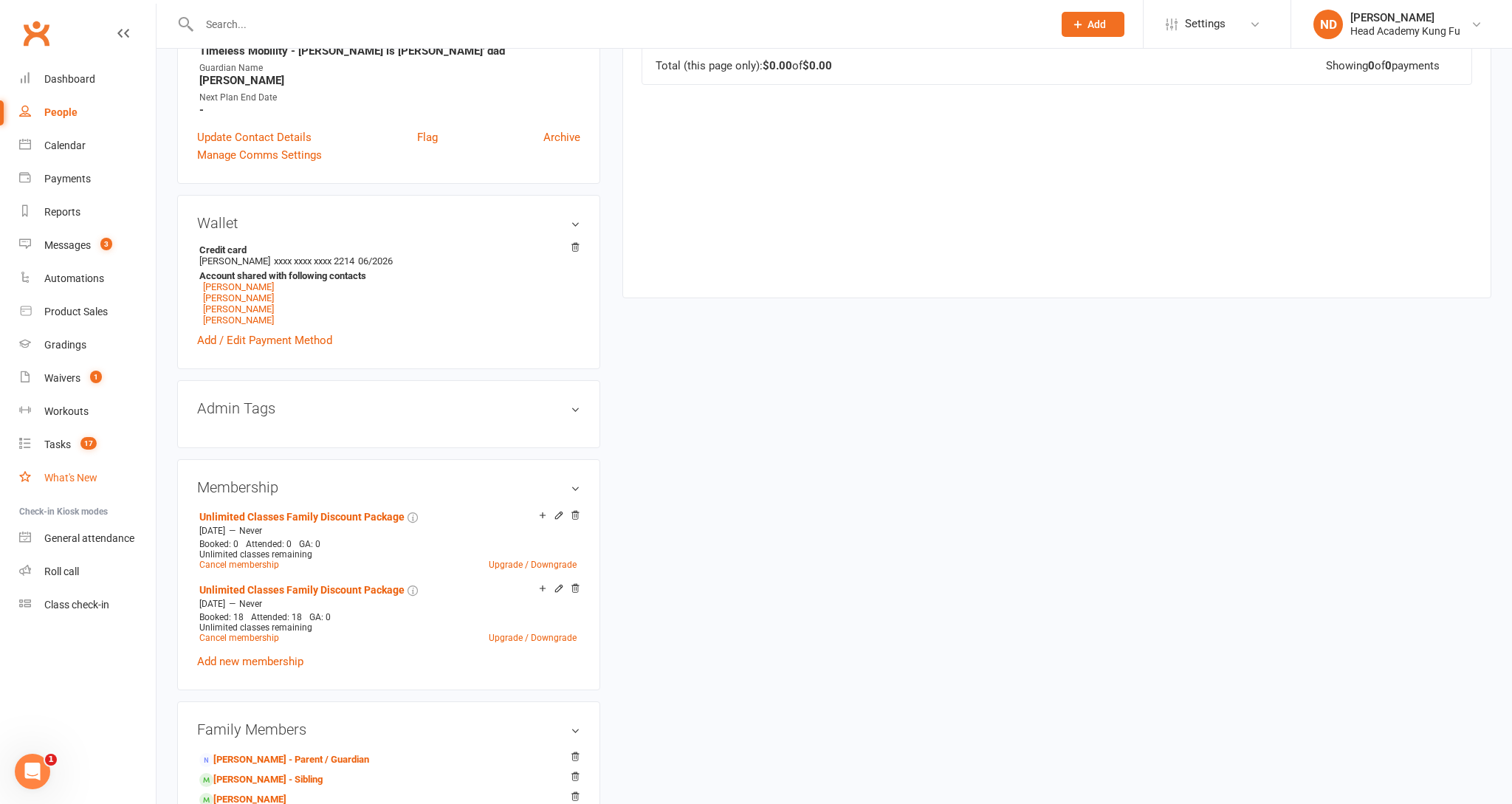
scroll to position [427, 0]
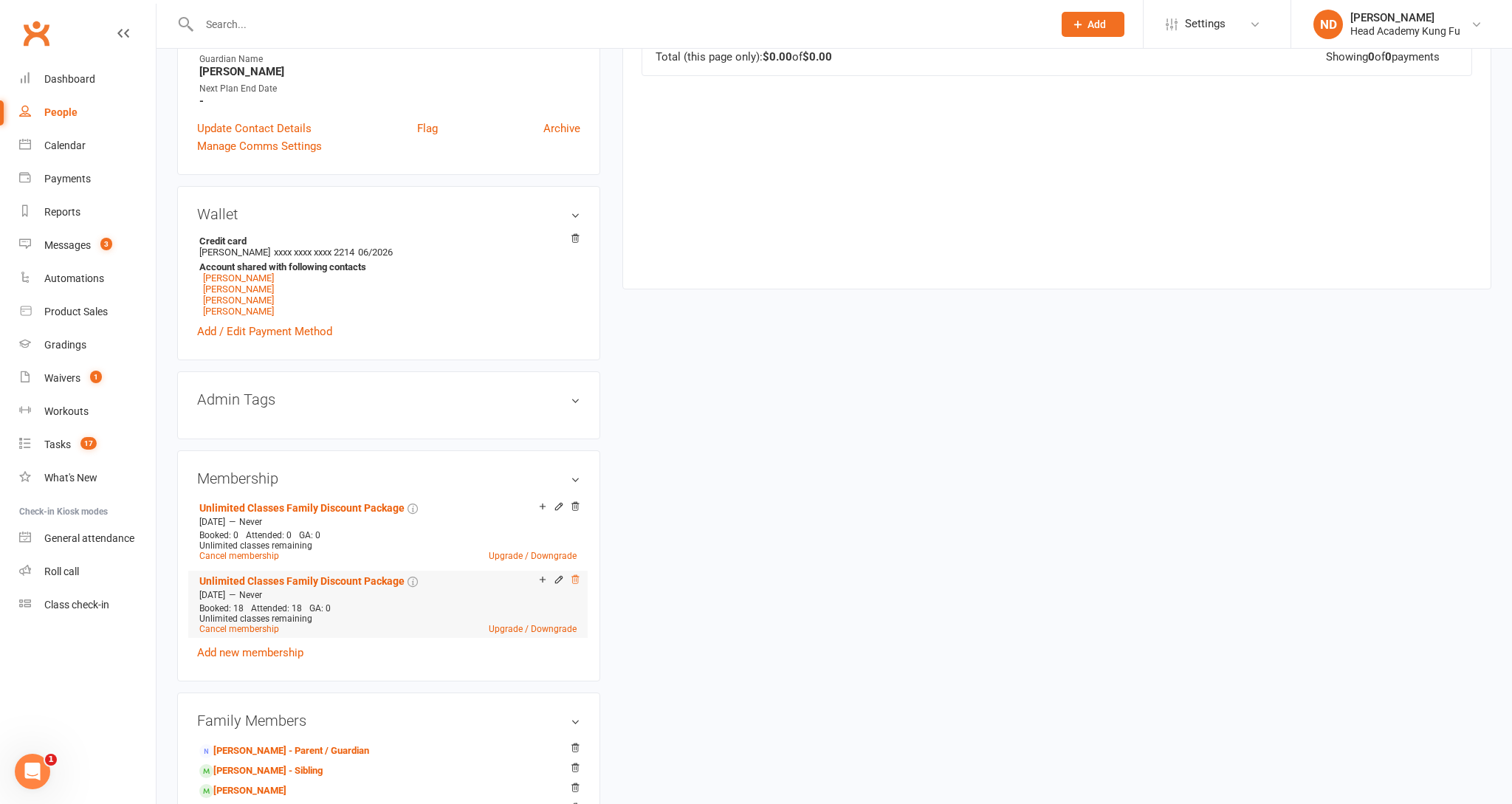
click at [575, 581] on icon at bounding box center [575, 580] width 10 height 10
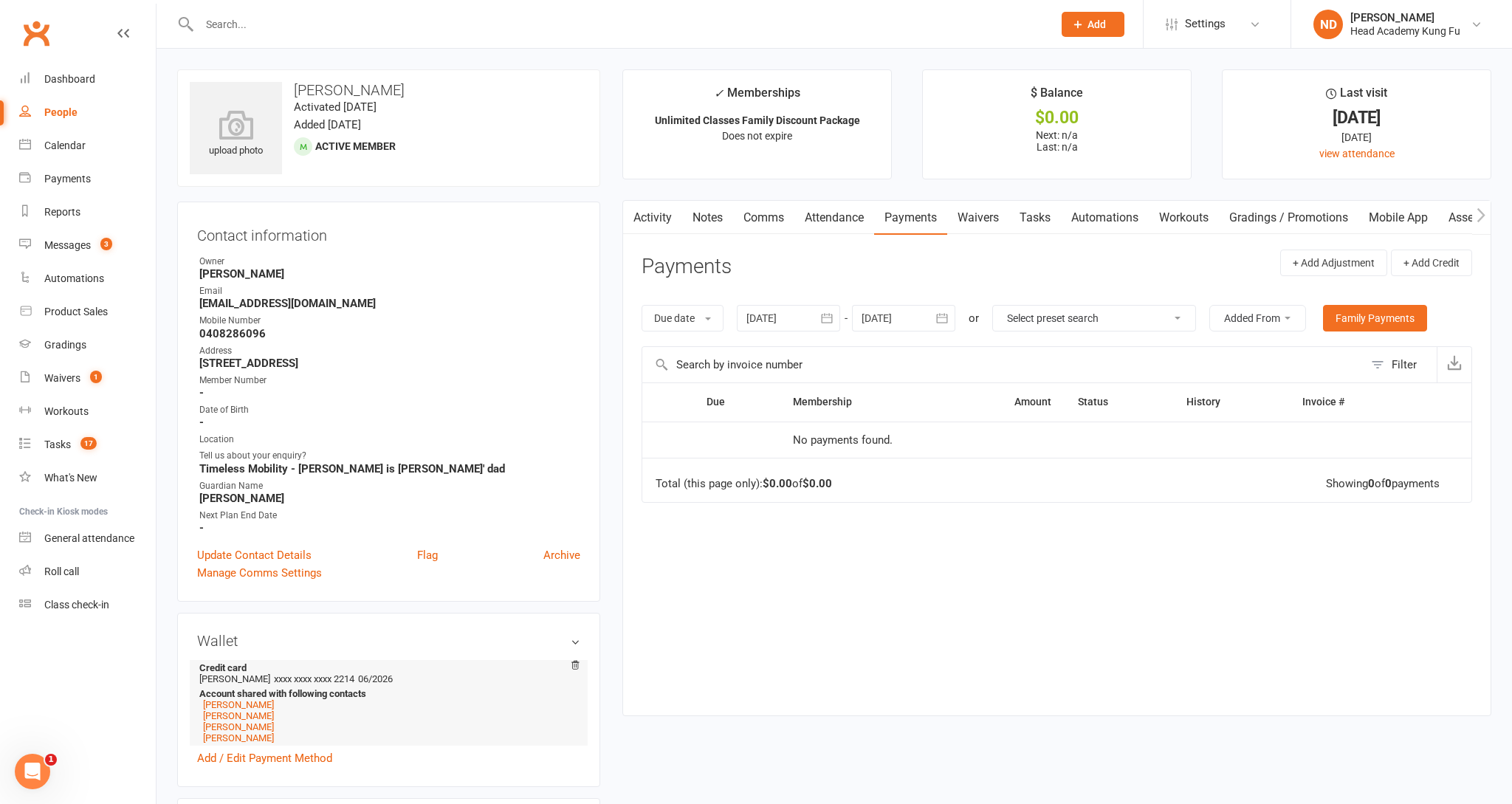
scroll to position [0, 0]
click at [227, 743] on link "[PERSON_NAME]" at bounding box center [239, 737] width 71 height 11
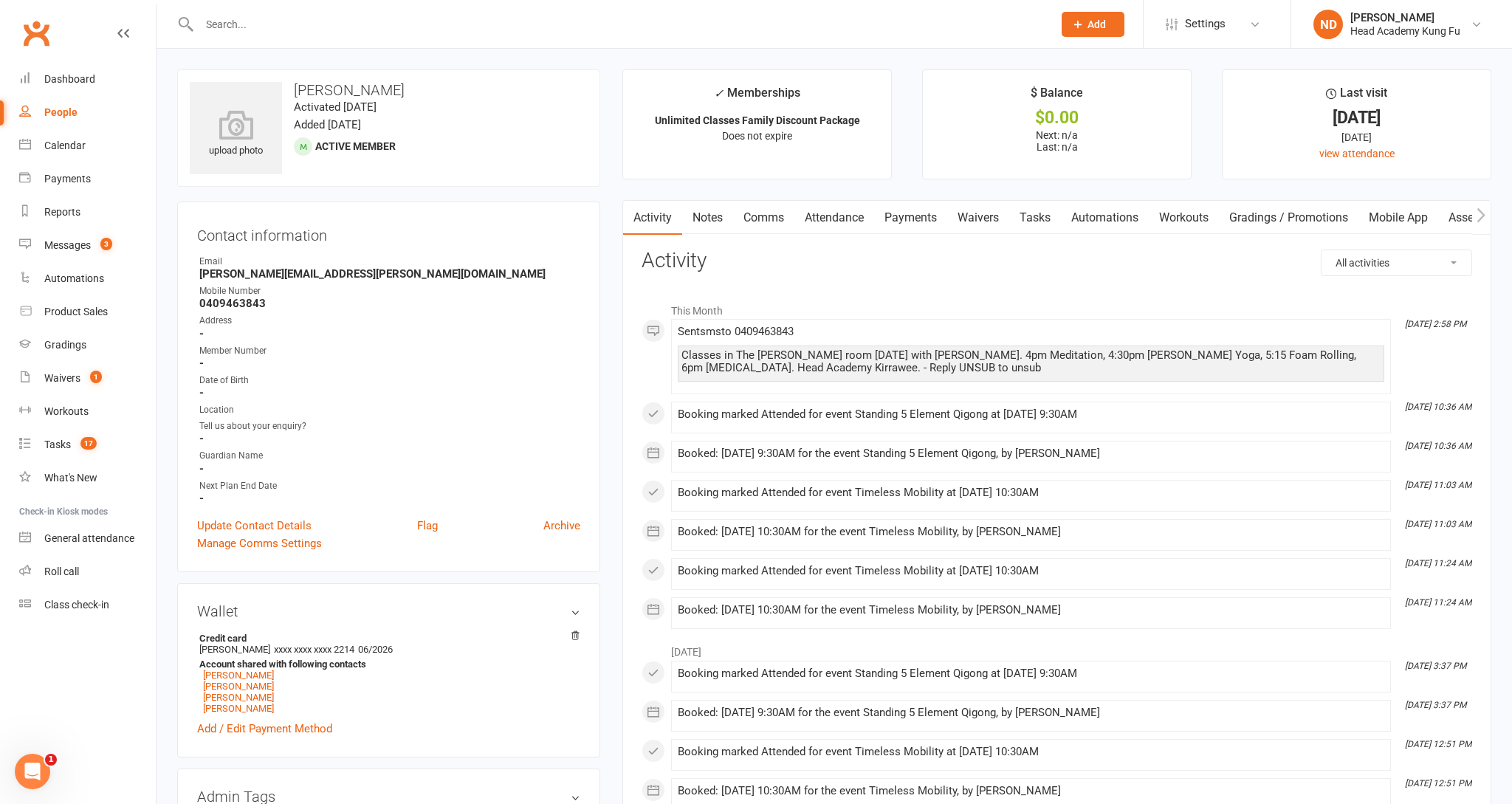
click at [896, 217] on link "Payments" at bounding box center [911, 217] width 73 height 34
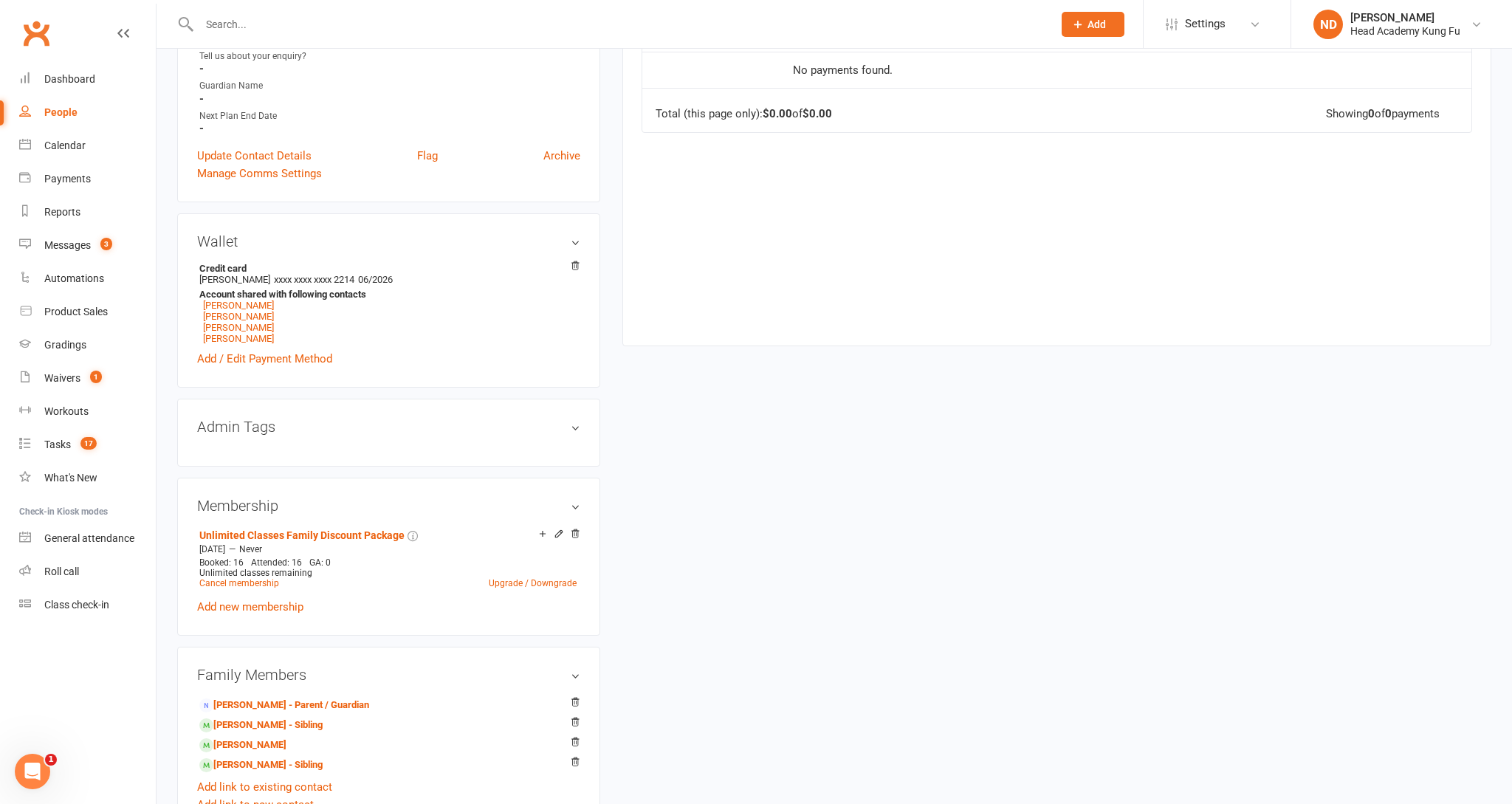
scroll to position [372, 0]
click at [259, 317] on link "[PERSON_NAME]" at bounding box center [239, 313] width 71 height 11
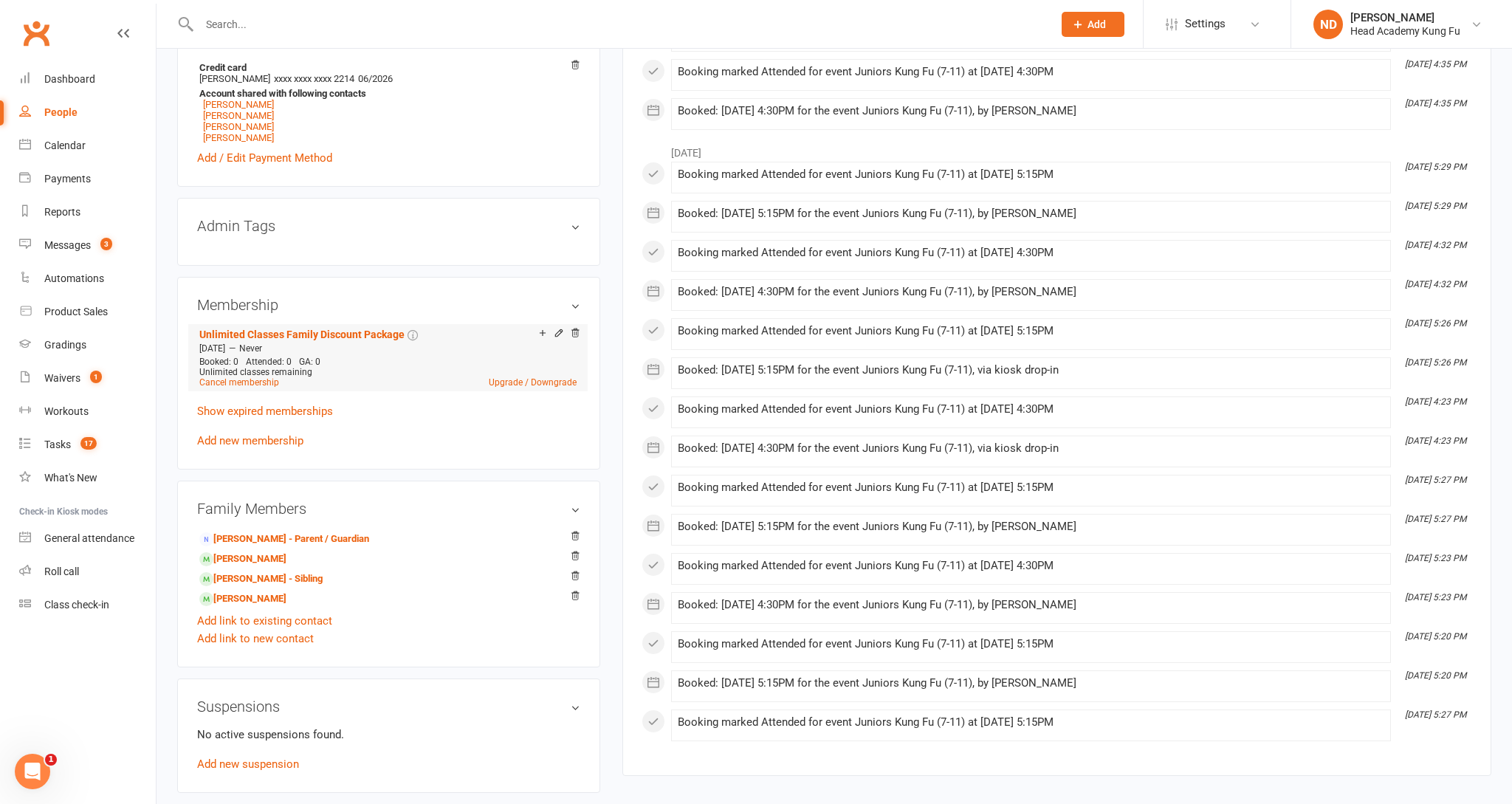
scroll to position [618, 0]
click at [288, 542] on link "[PERSON_NAME] - Parent / Guardian" at bounding box center [284, 537] width 170 height 16
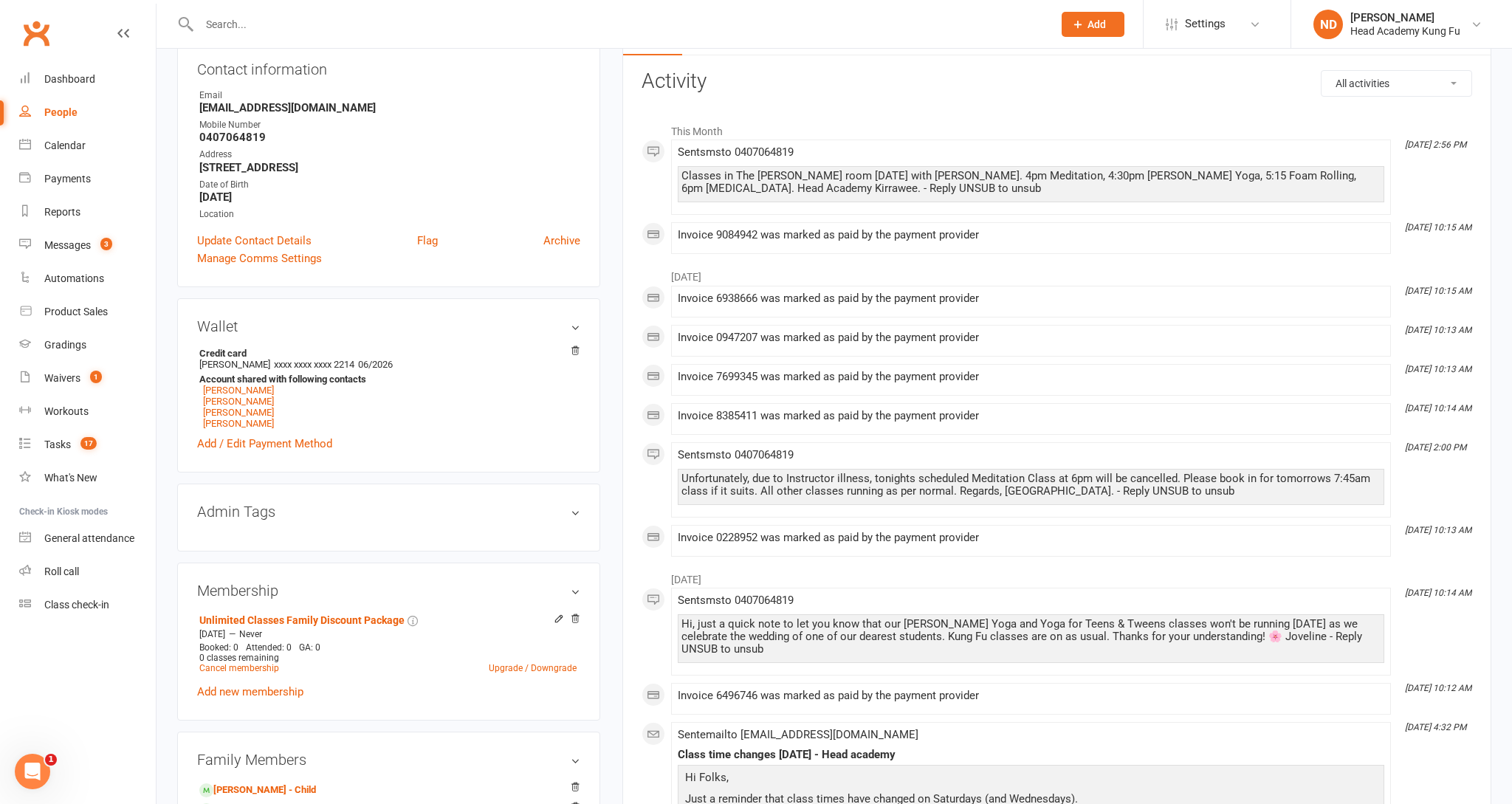
scroll to position [171, 0]
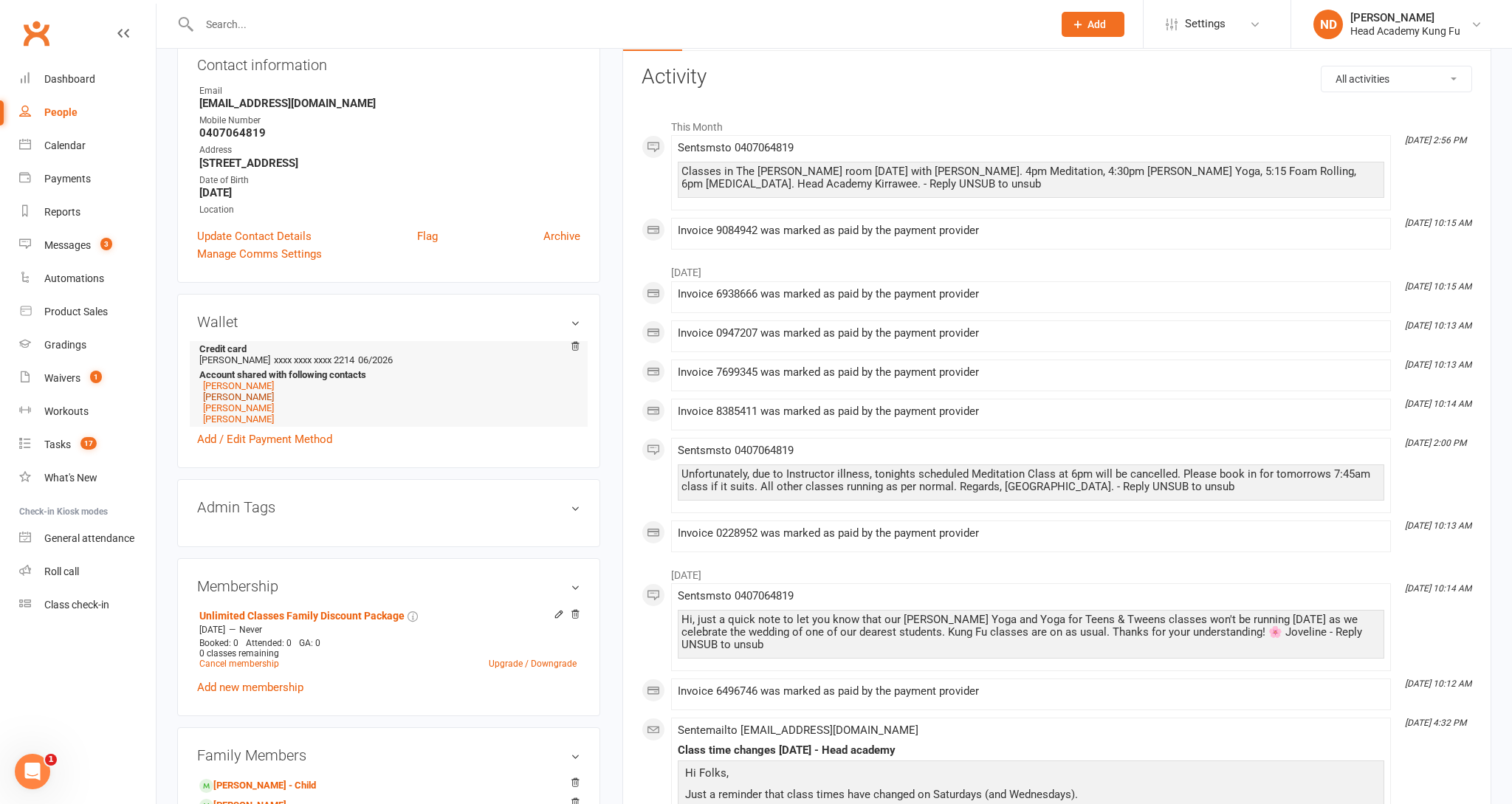
click at [252, 399] on link "[PERSON_NAME]" at bounding box center [239, 396] width 71 height 11
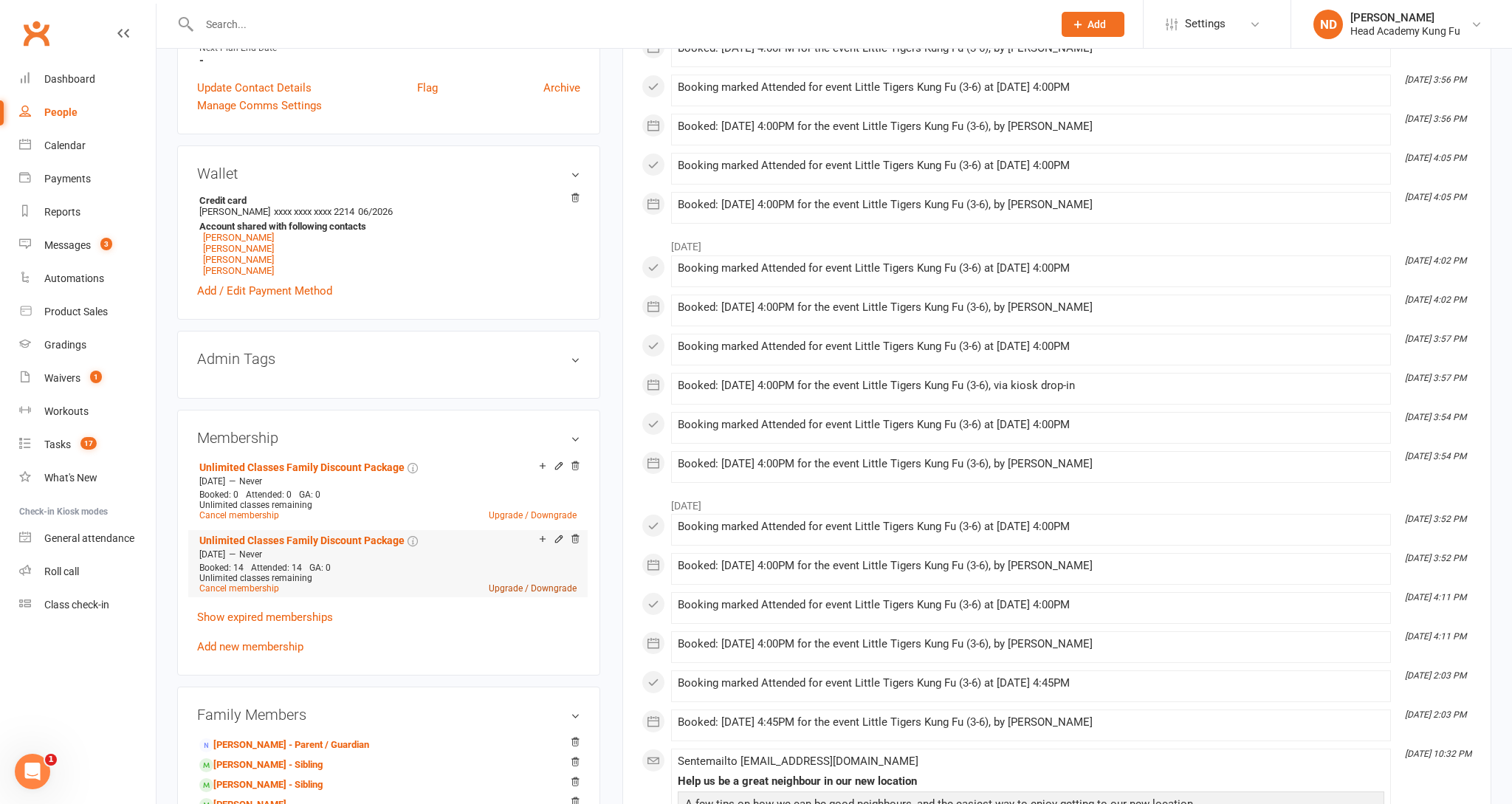
scroll to position [494, 0]
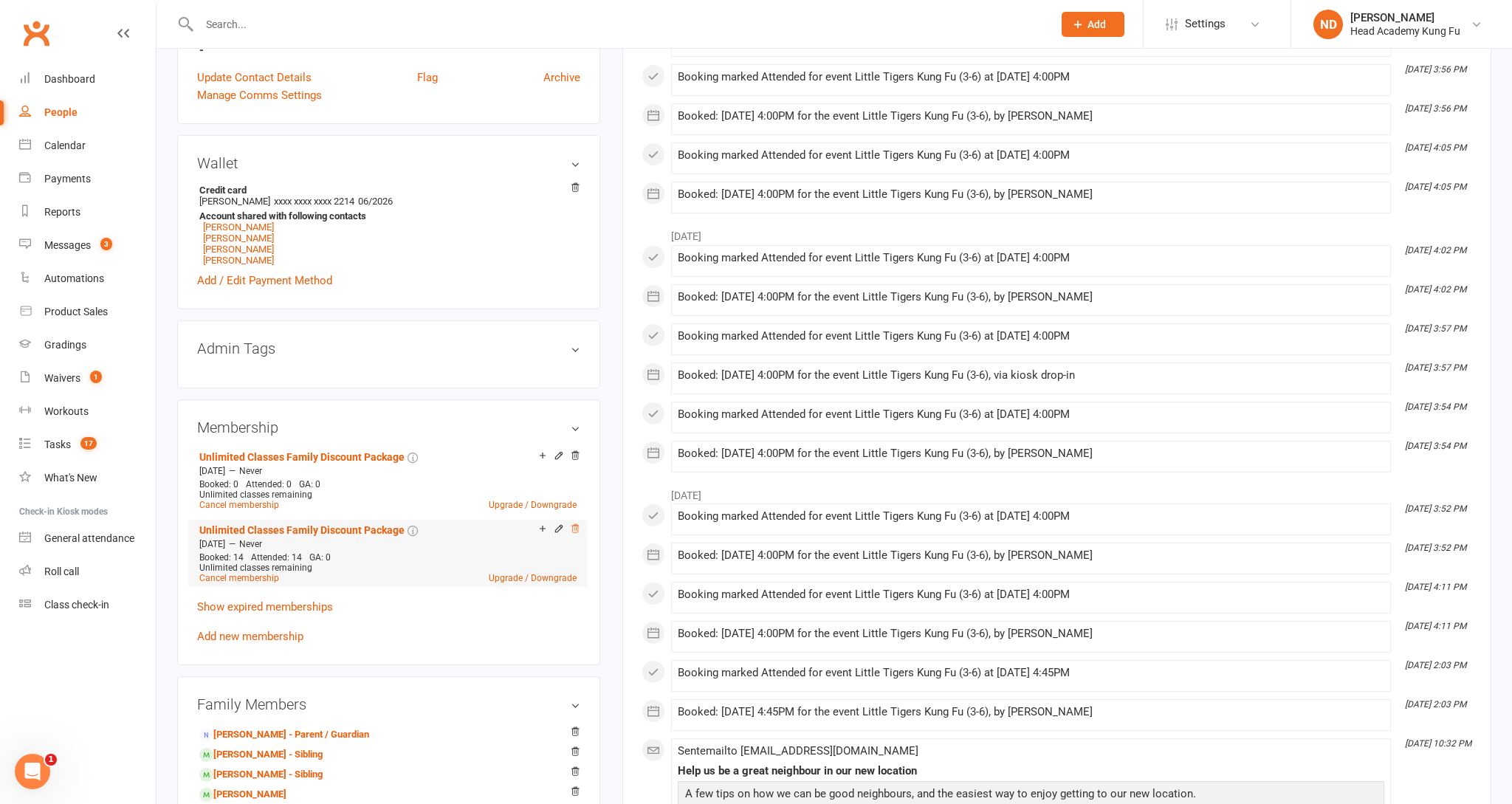
click at [576, 530] on icon at bounding box center [575, 528] width 10 height 10
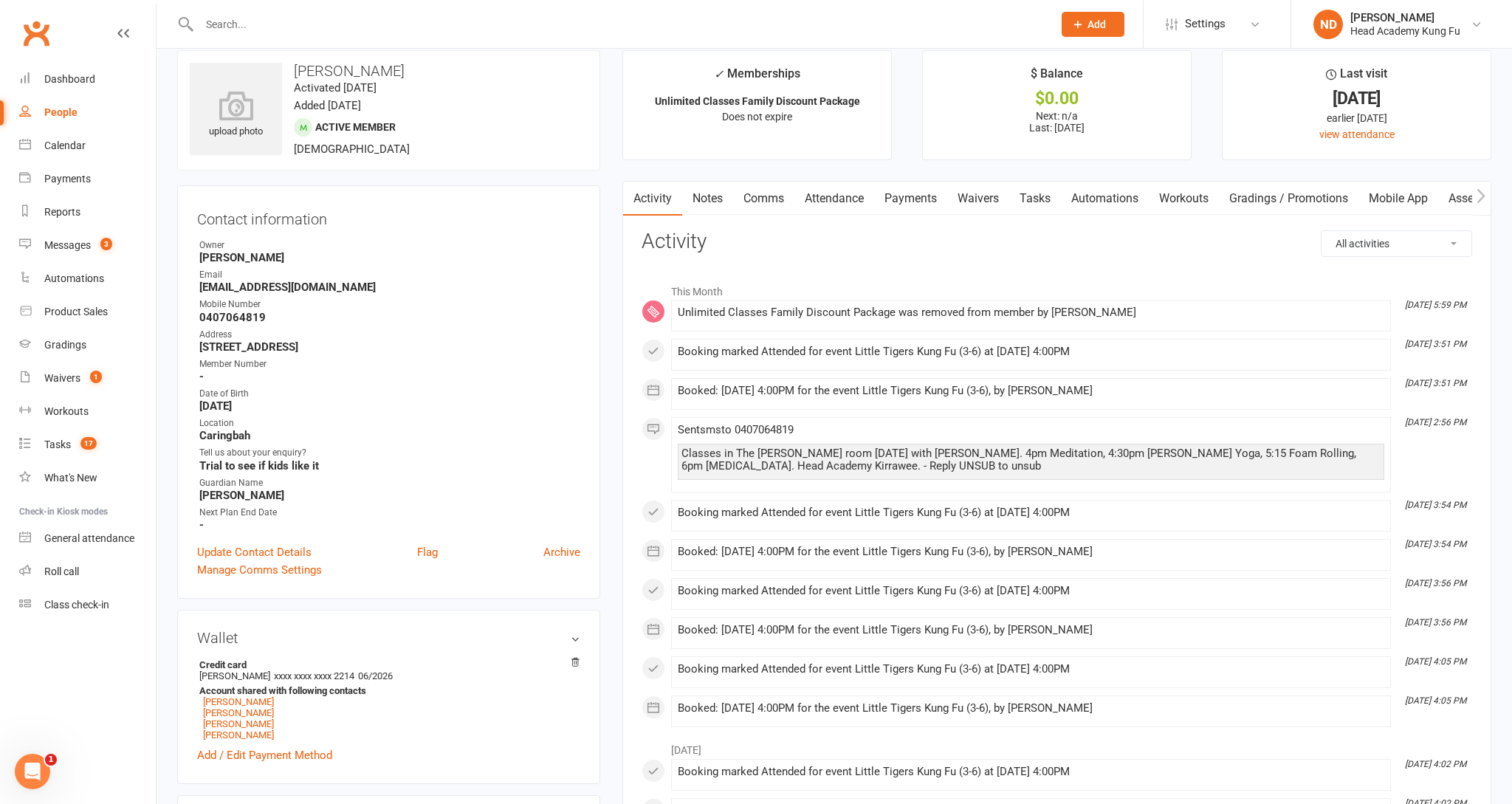
scroll to position [0, 0]
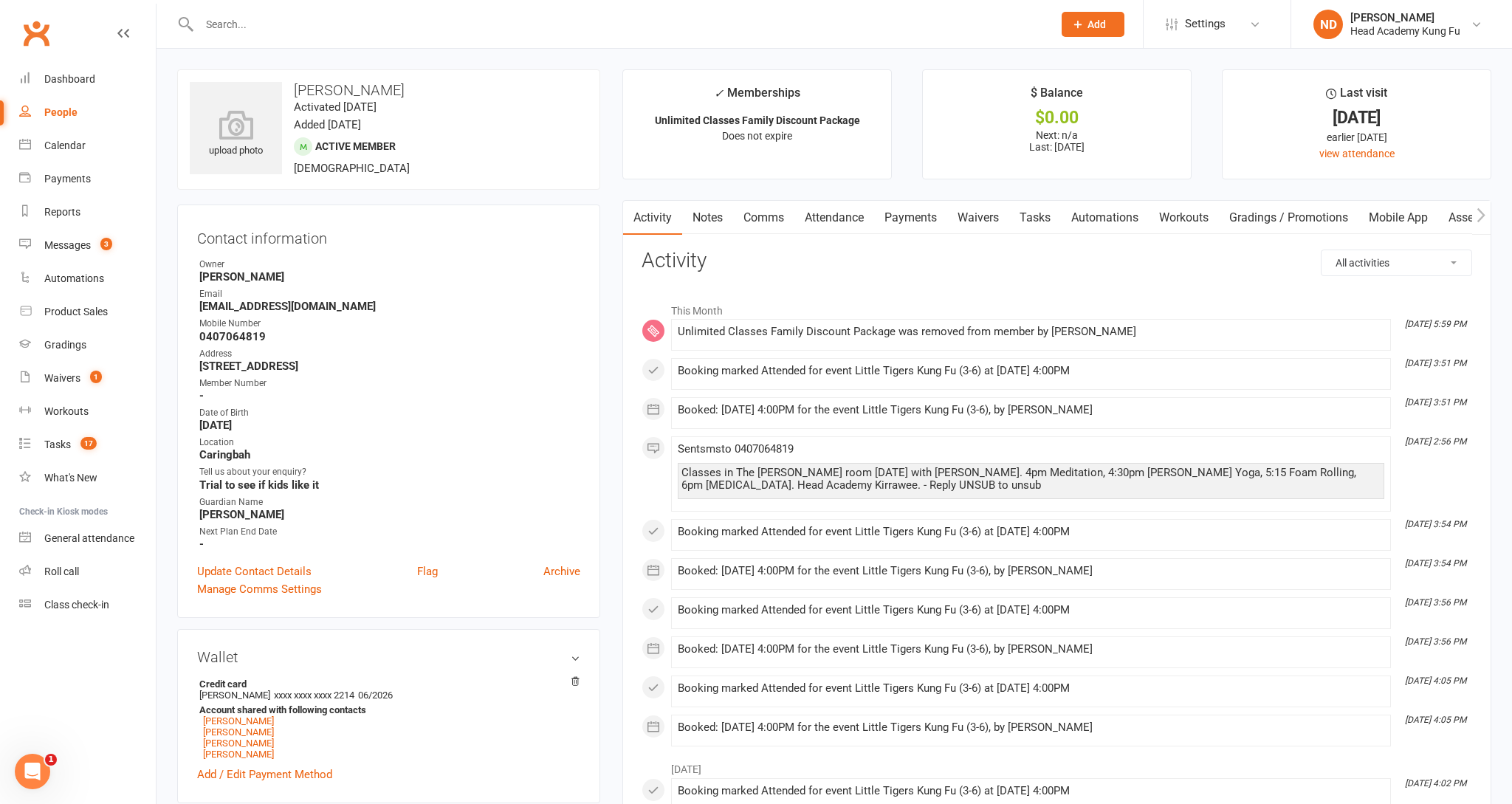
click at [895, 212] on link "Payments" at bounding box center [911, 217] width 73 height 34
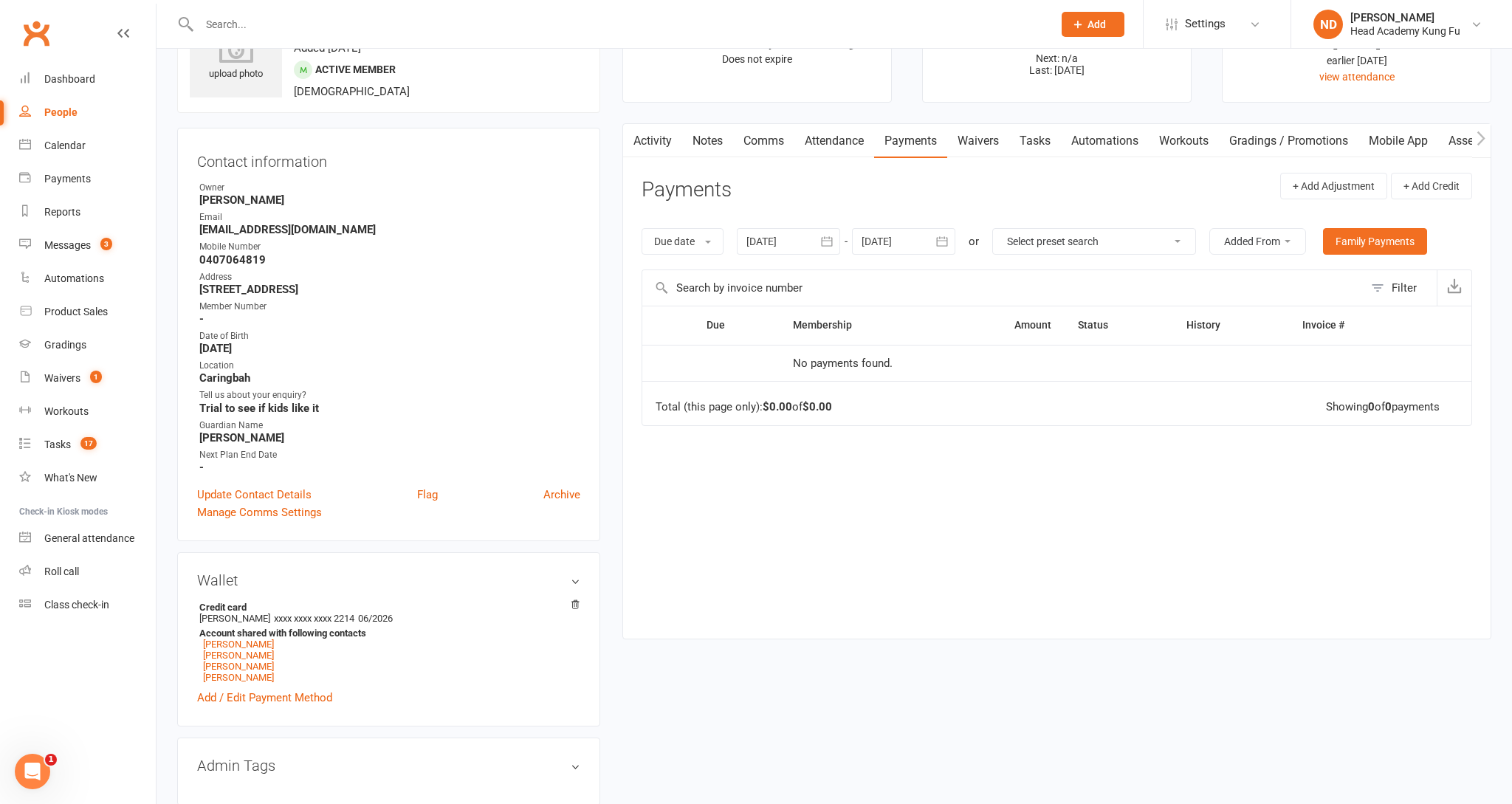
scroll to position [79, 0]
click at [226, 645] on link "[PERSON_NAME]" at bounding box center [239, 641] width 71 height 11
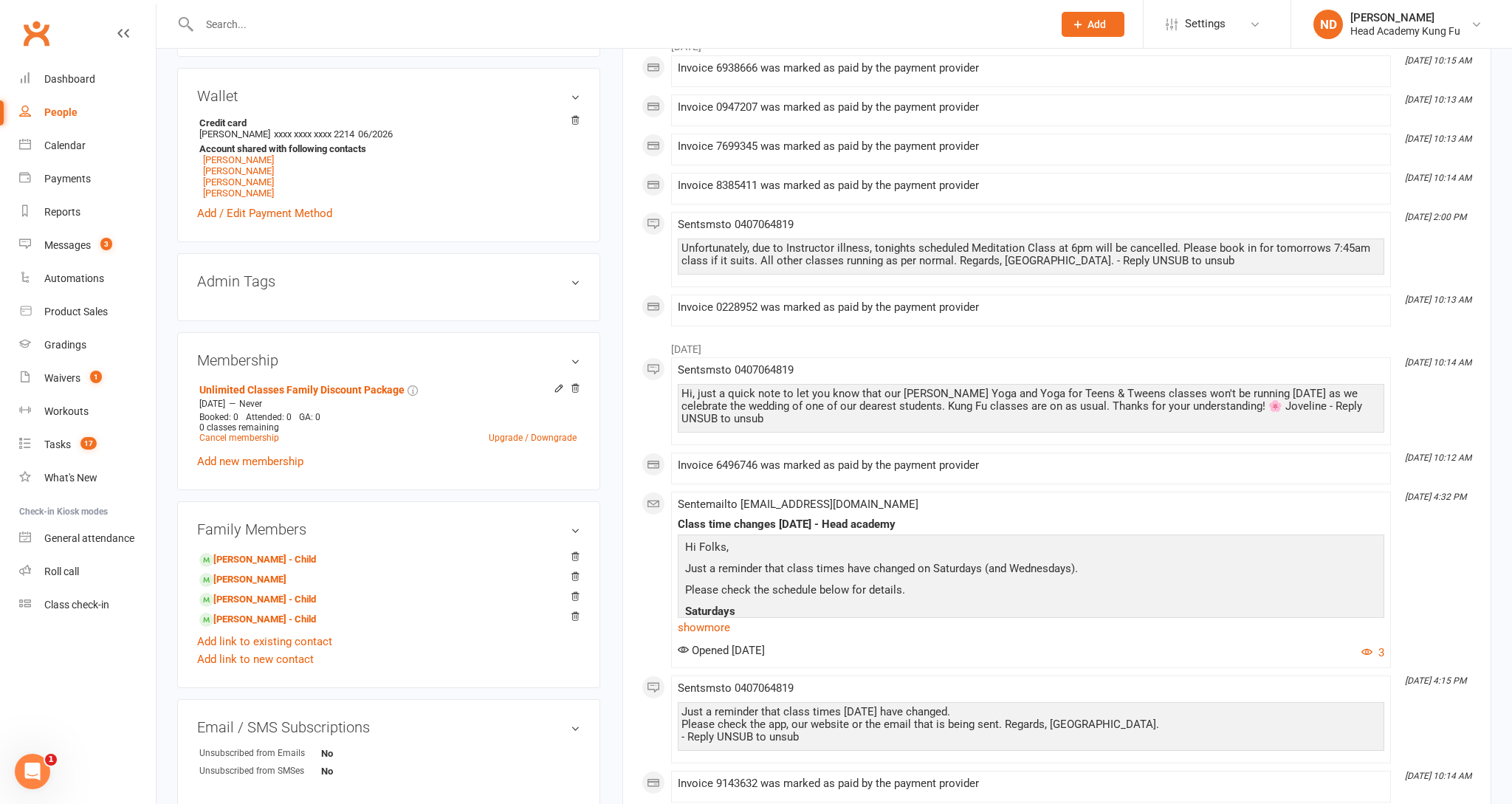
scroll to position [400, 0]
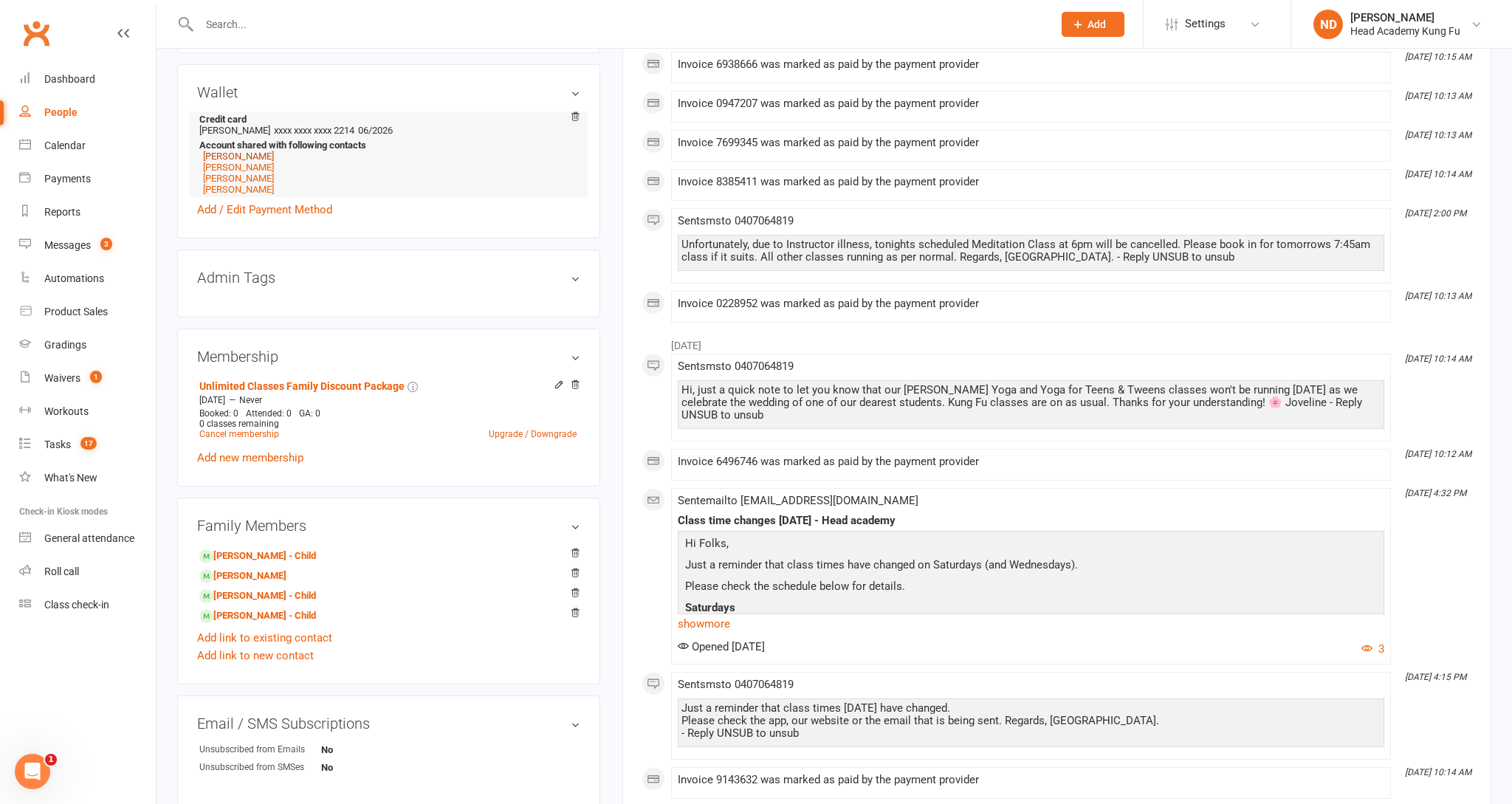
click at [252, 162] on link "[PERSON_NAME]" at bounding box center [239, 155] width 71 height 11
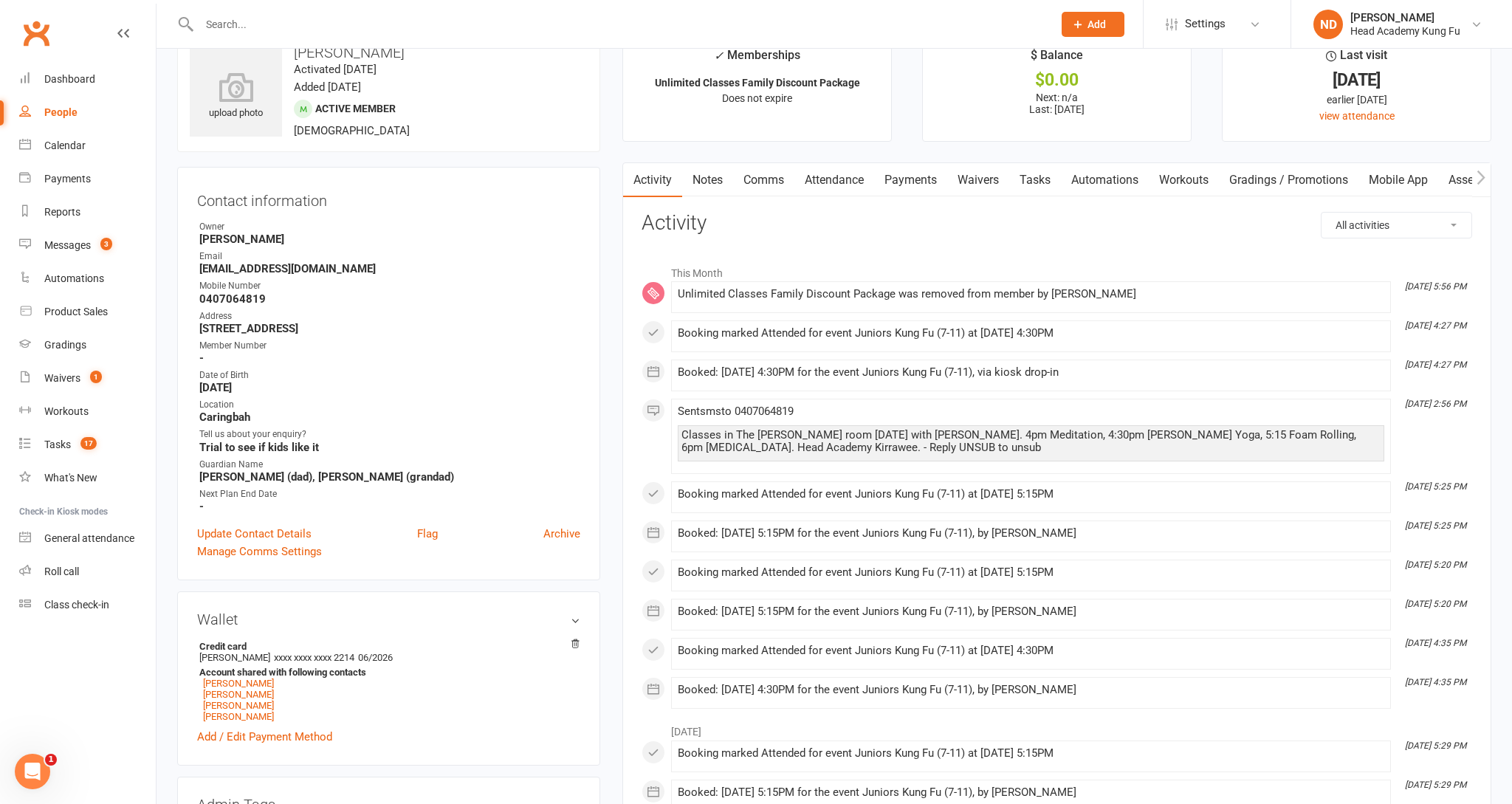
scroll to position [77, 0]
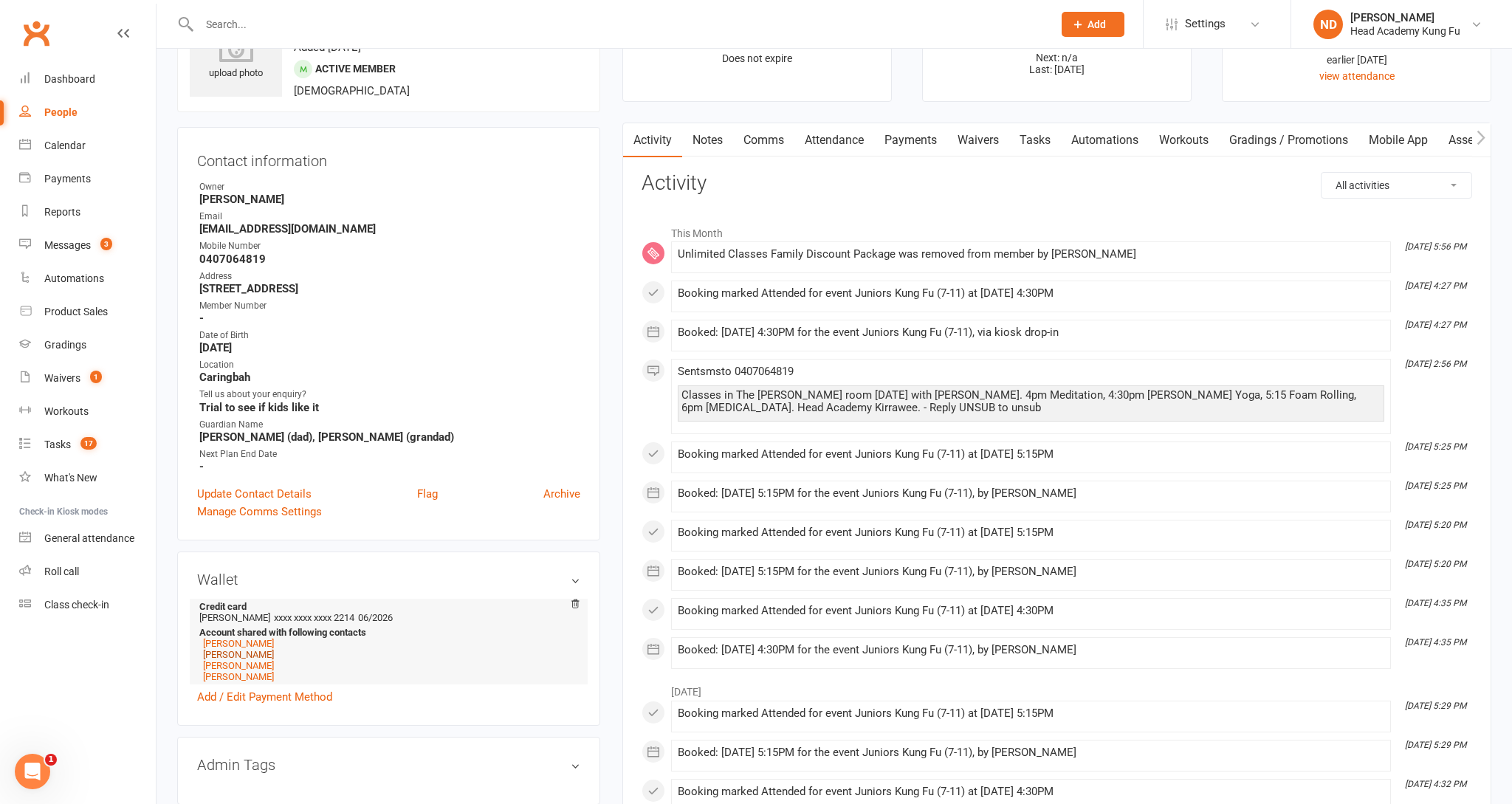
click at [249, 656] on link "[PERSON_NAME]" at bounding box center [239, 654] width 71 height 11
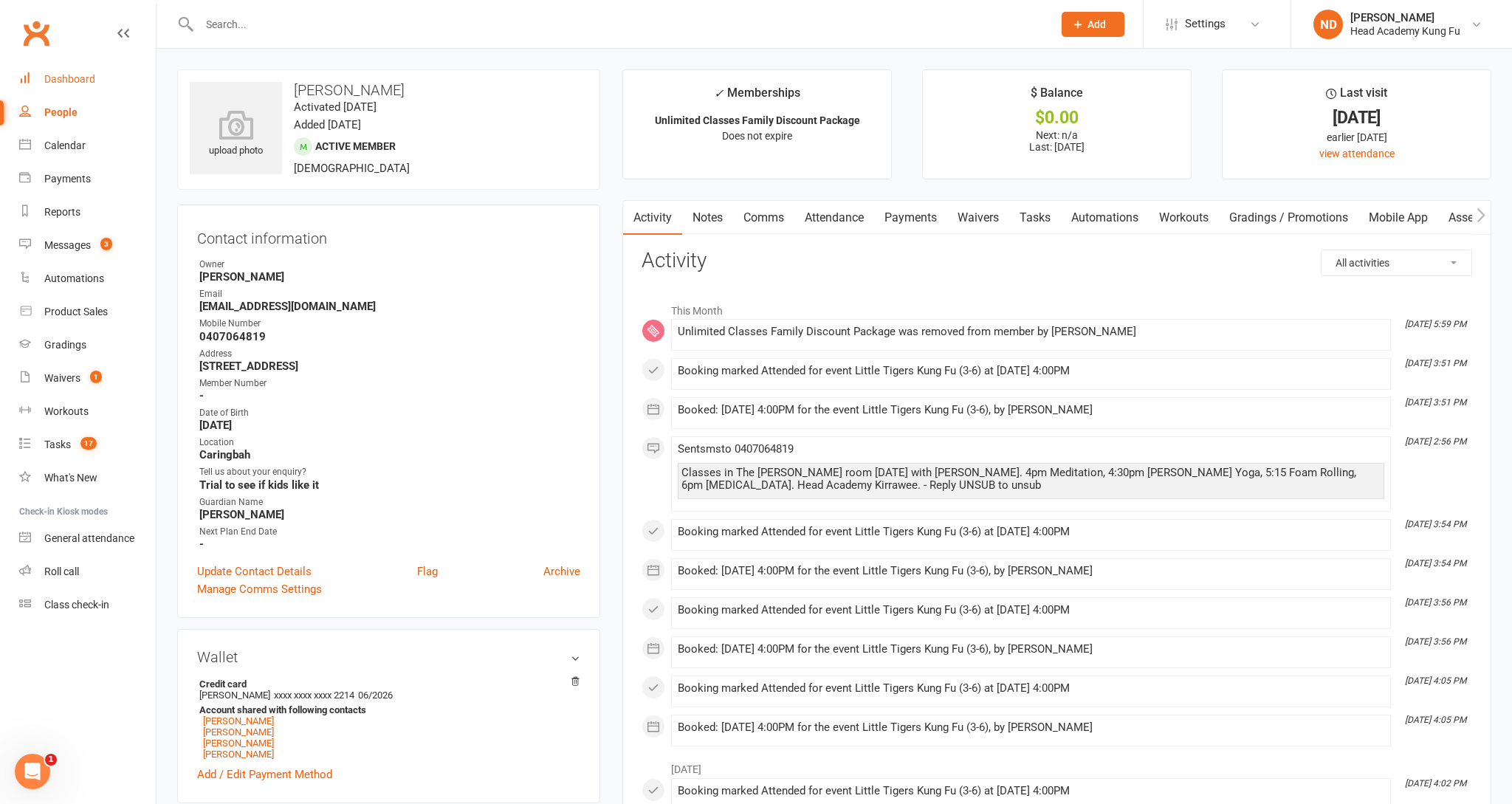
click at [84, 70] on link "Dashboard" at bounding box center [87, 80] width 136 height 34
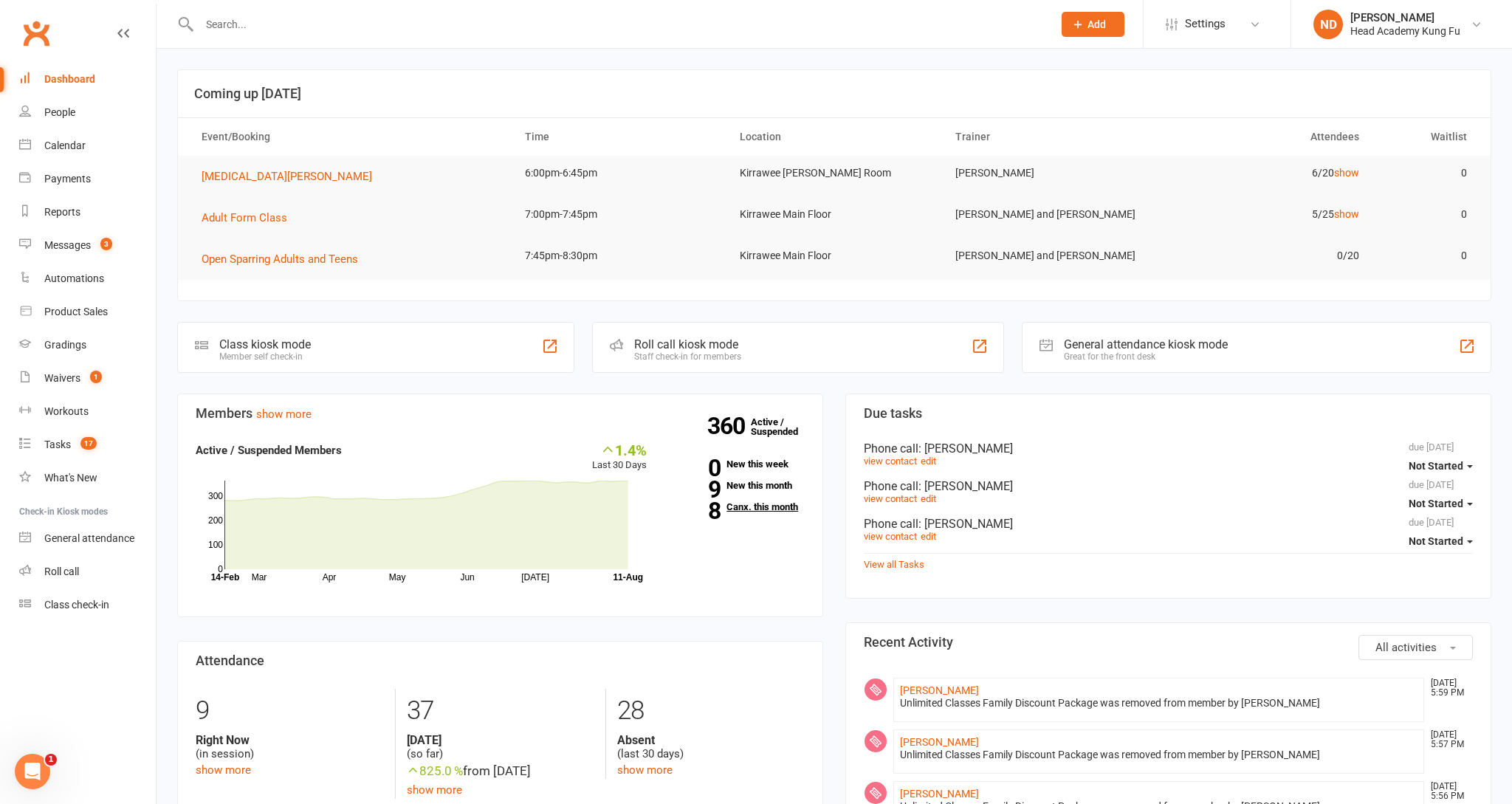
click at [741, 509] on link "8 Canx. this month" at bounding box center [737, 507] width 136 height 10
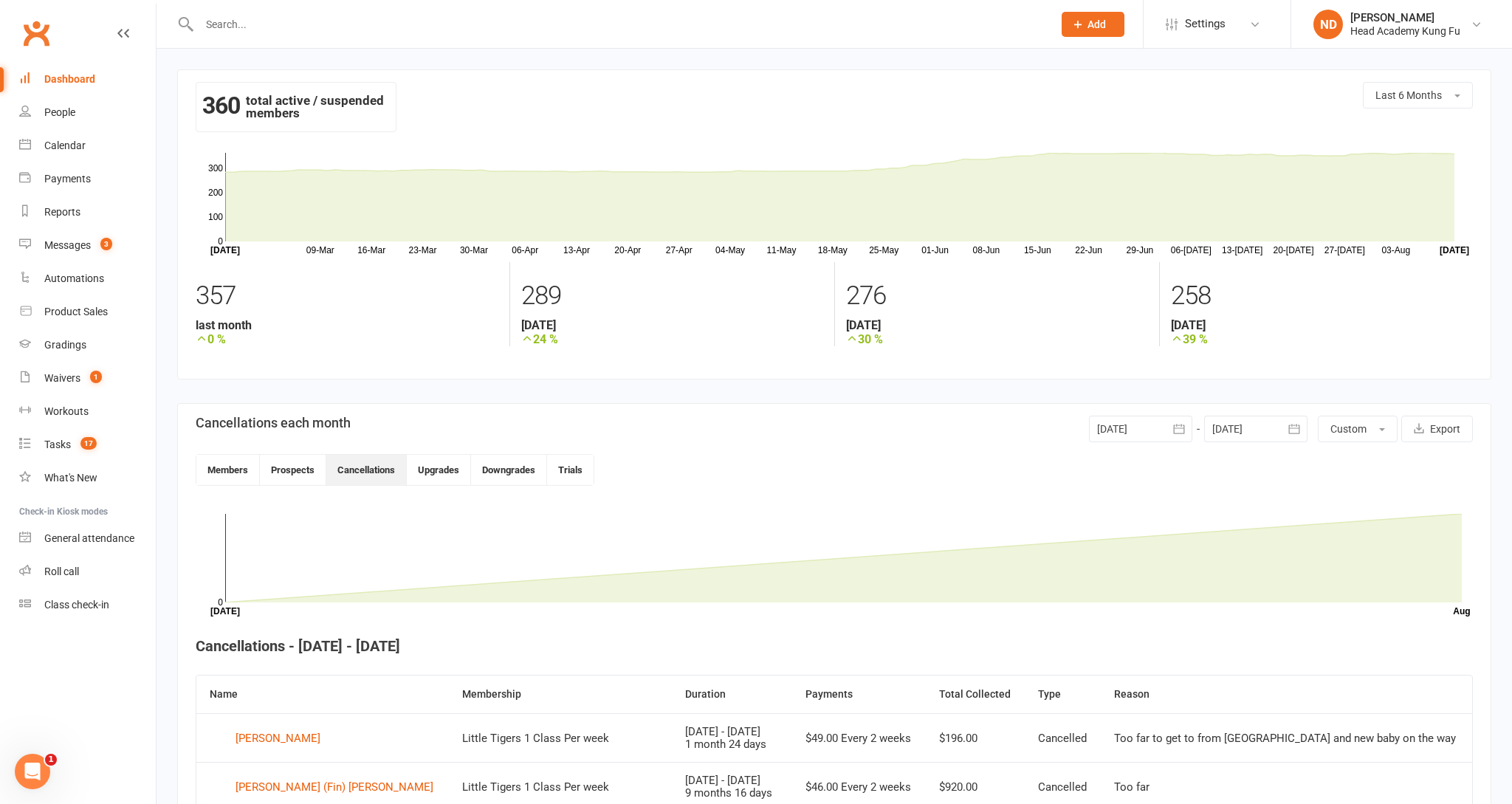
click at [66, 72] on link "Dashboard" at bounding box center [87, 80] width 136 height 34
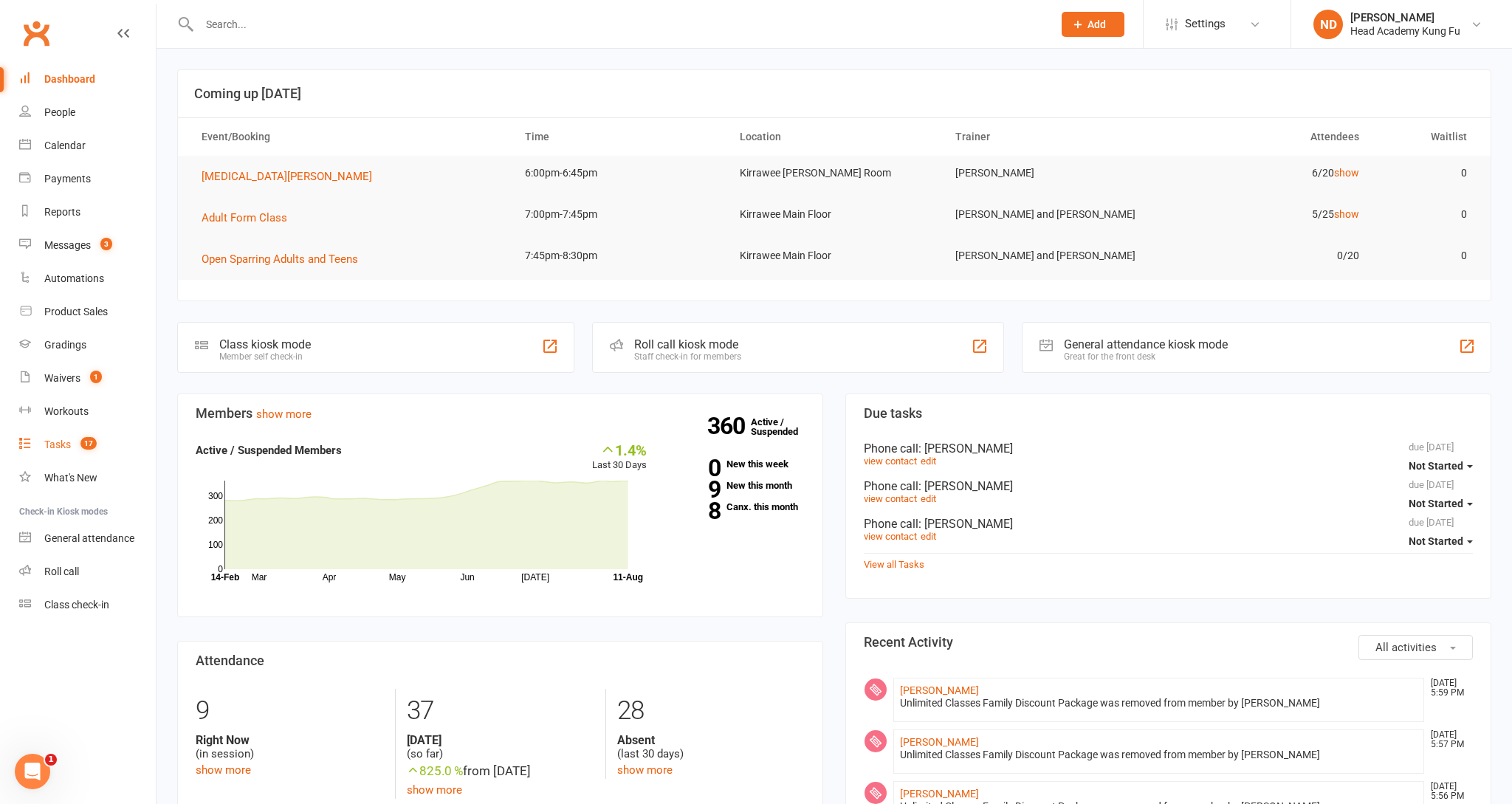
click at [65, 448] on div "Tasks" at bounding box center [57, 444] width 27 height 12
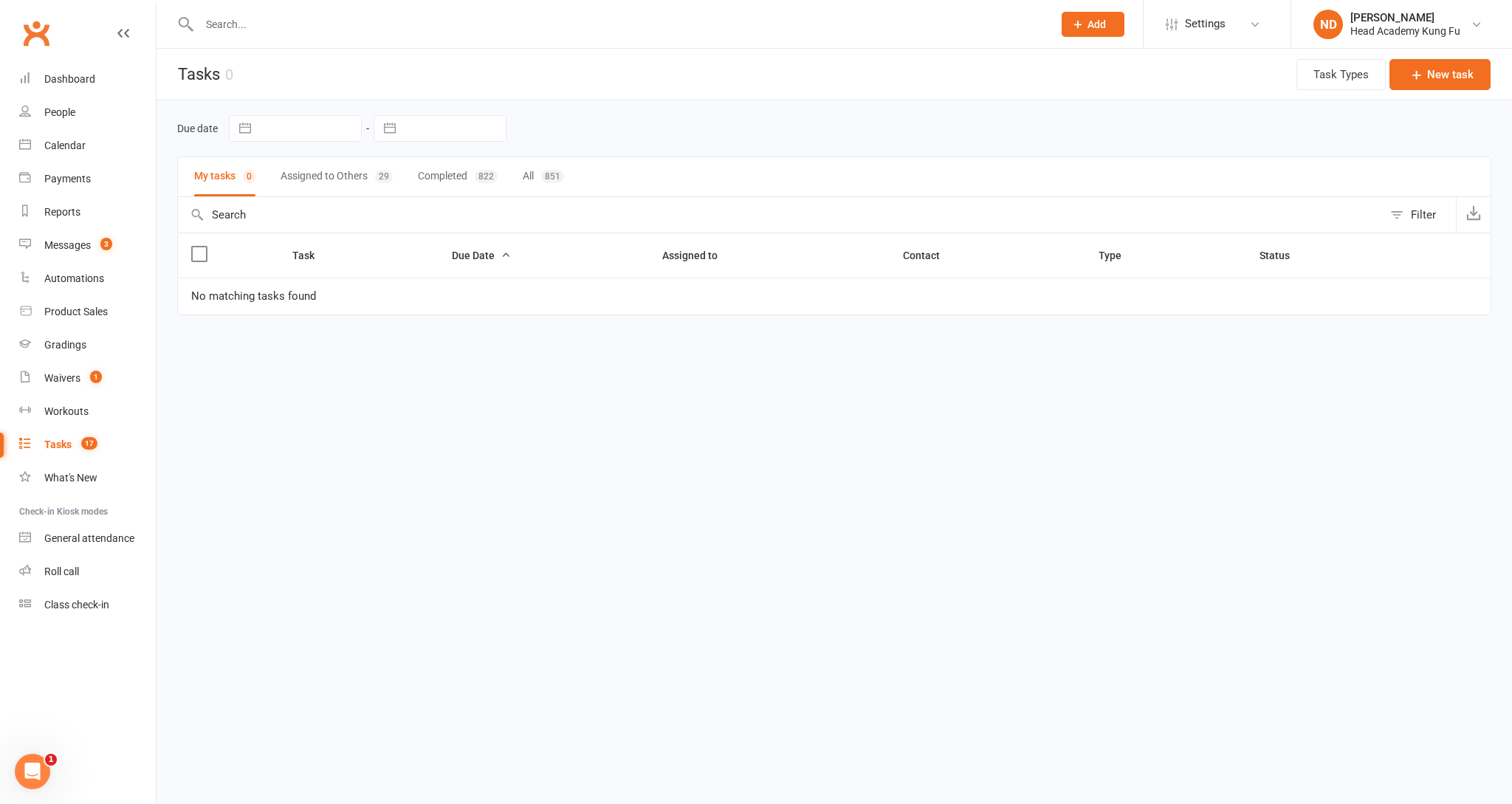
click at [327, 189] on button "Assigned to Others 29" at bounding box center [337, 177] width 113 height 40
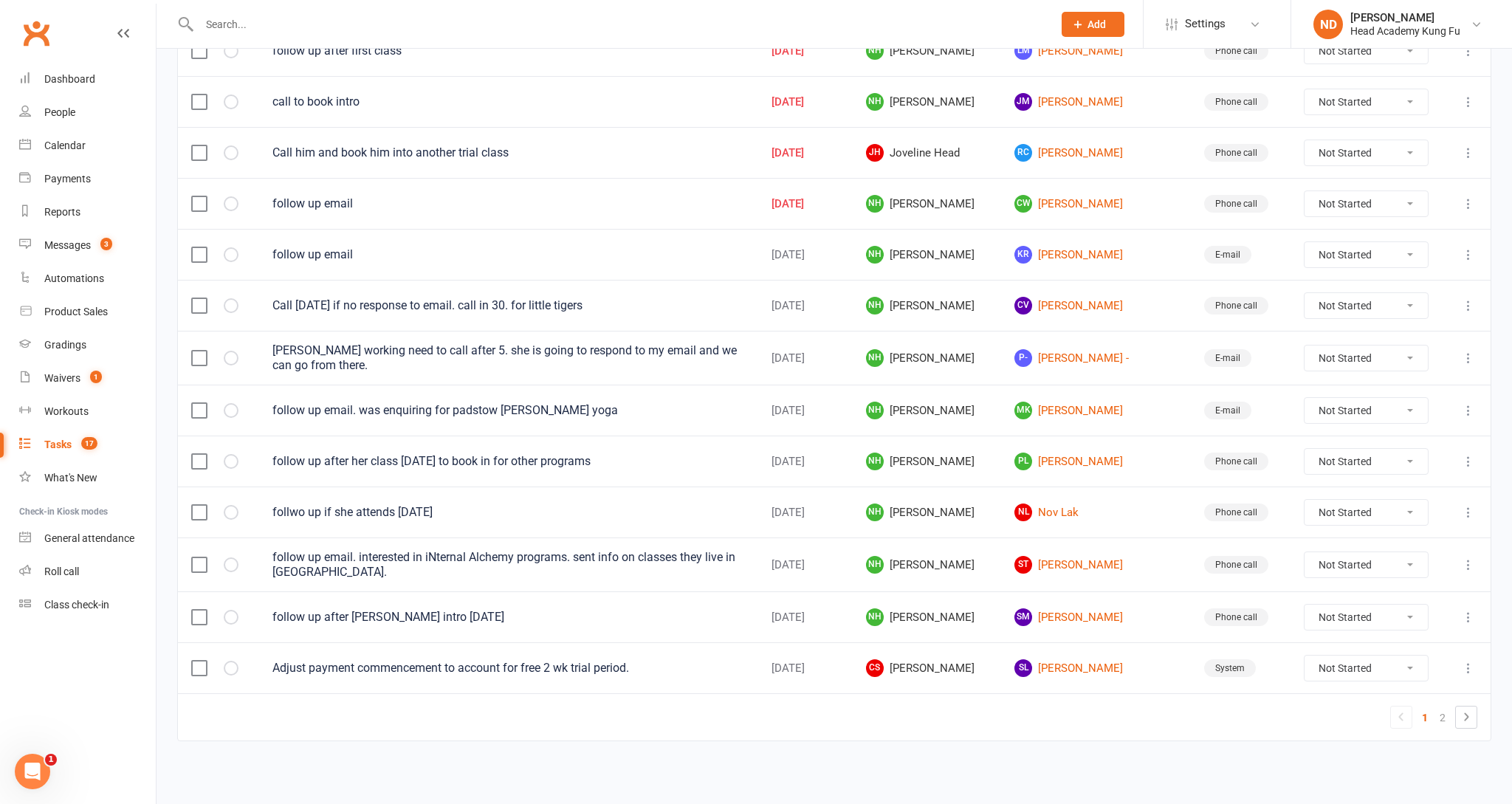
scroll to position [882, 0]
click at [1073, 670] on link "SL Sunny Lu" at bounding box center [1095, 668] width 163 height 18
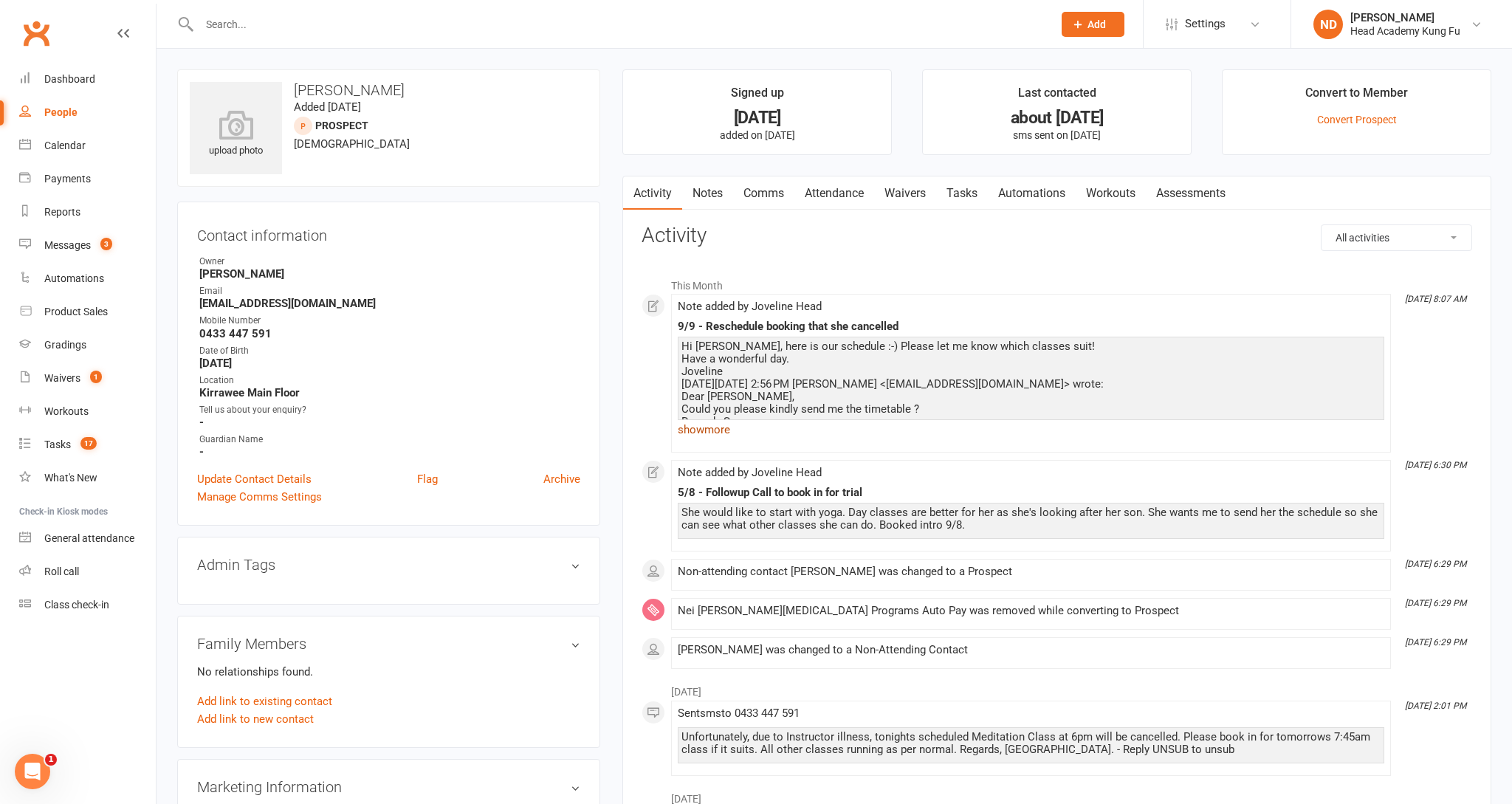
click at [722, 435] on link "show more" at bounding box center [1030, 430] width 706 height 21
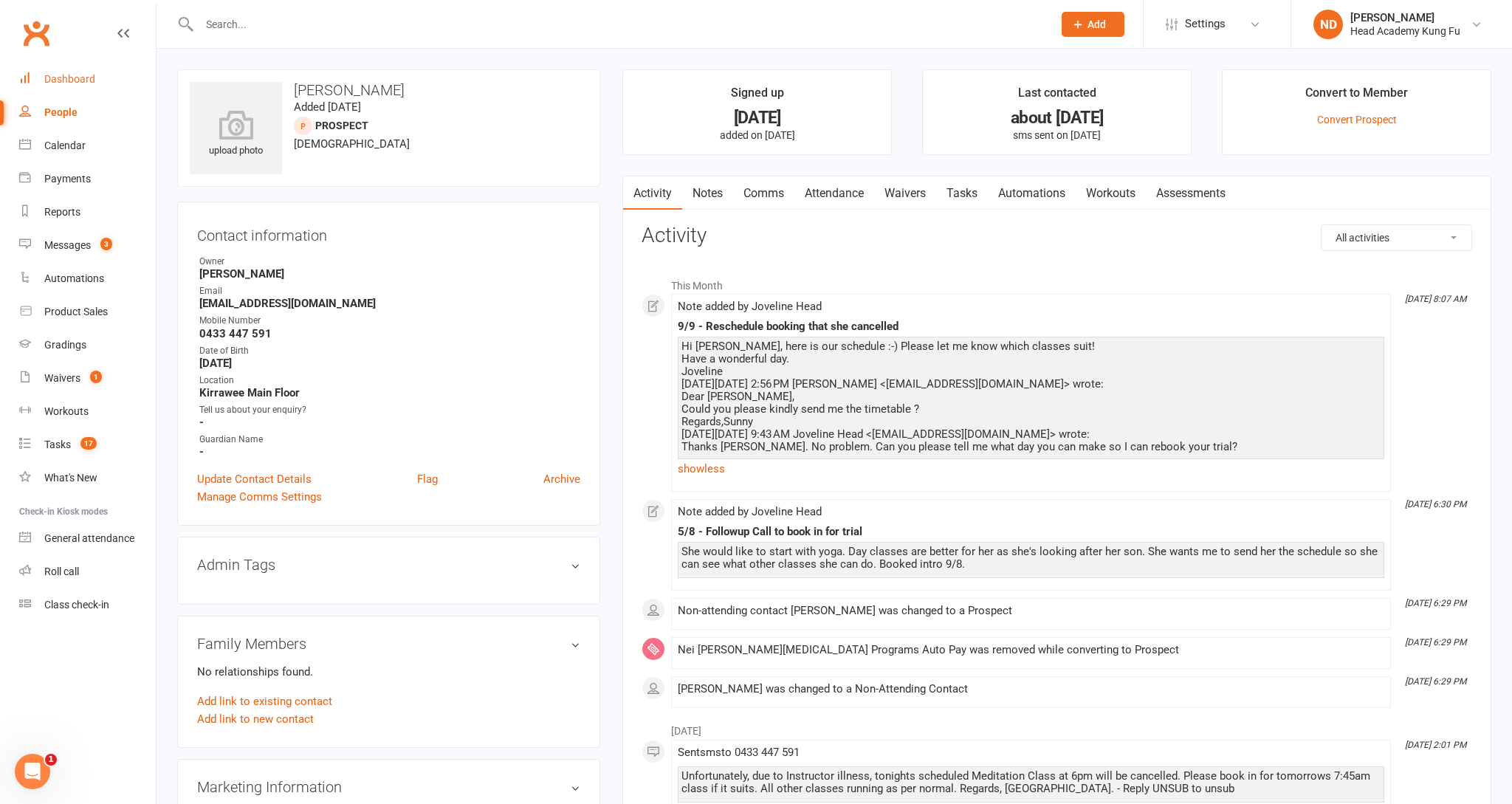
click at [76, 82] on div "Dashboard" at bounding box center [70, 79] width 51 height 12
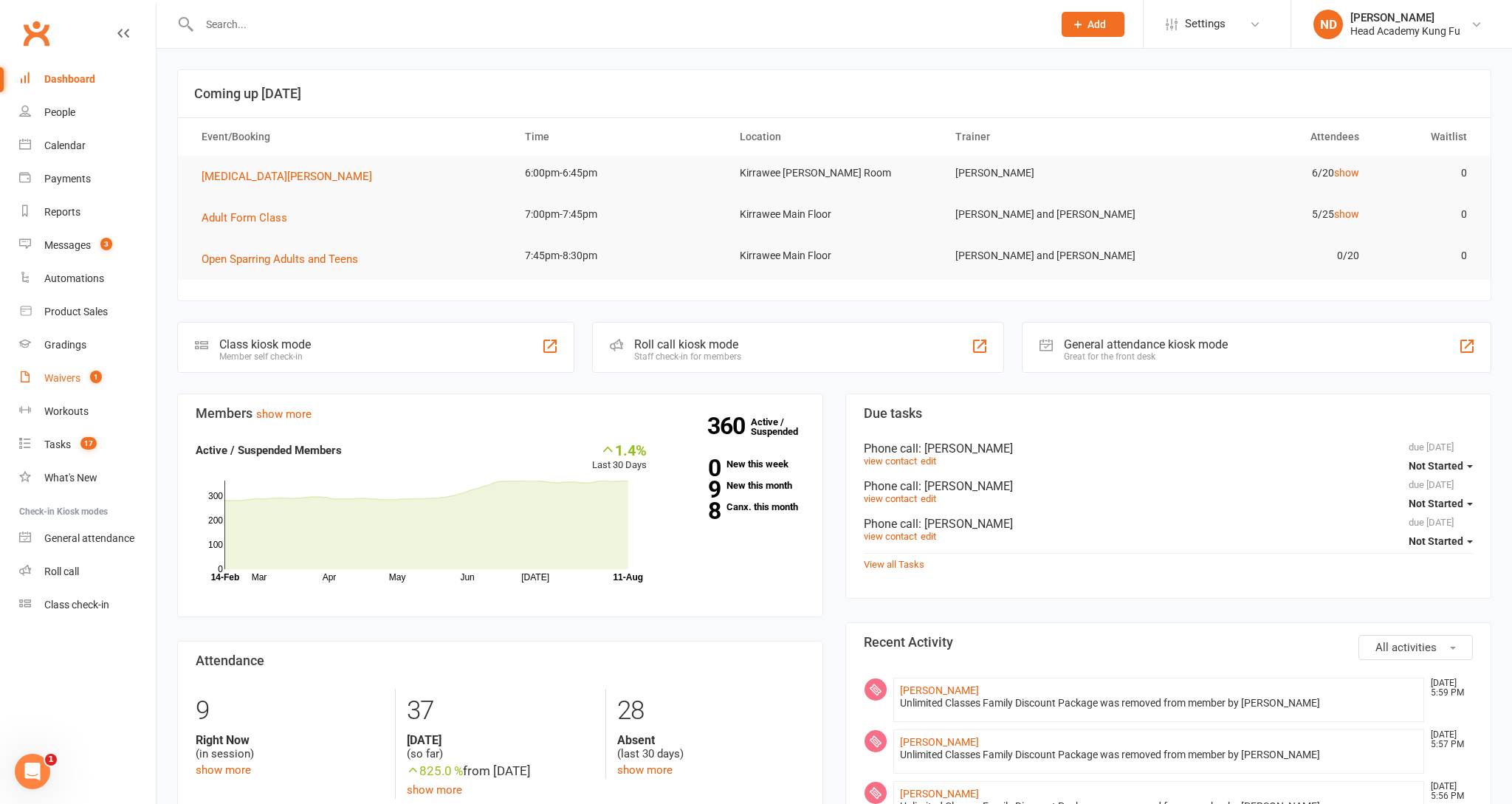
click at [74, 377] on div "Waivers" at bounding box center [62, 378] width 37 height 12
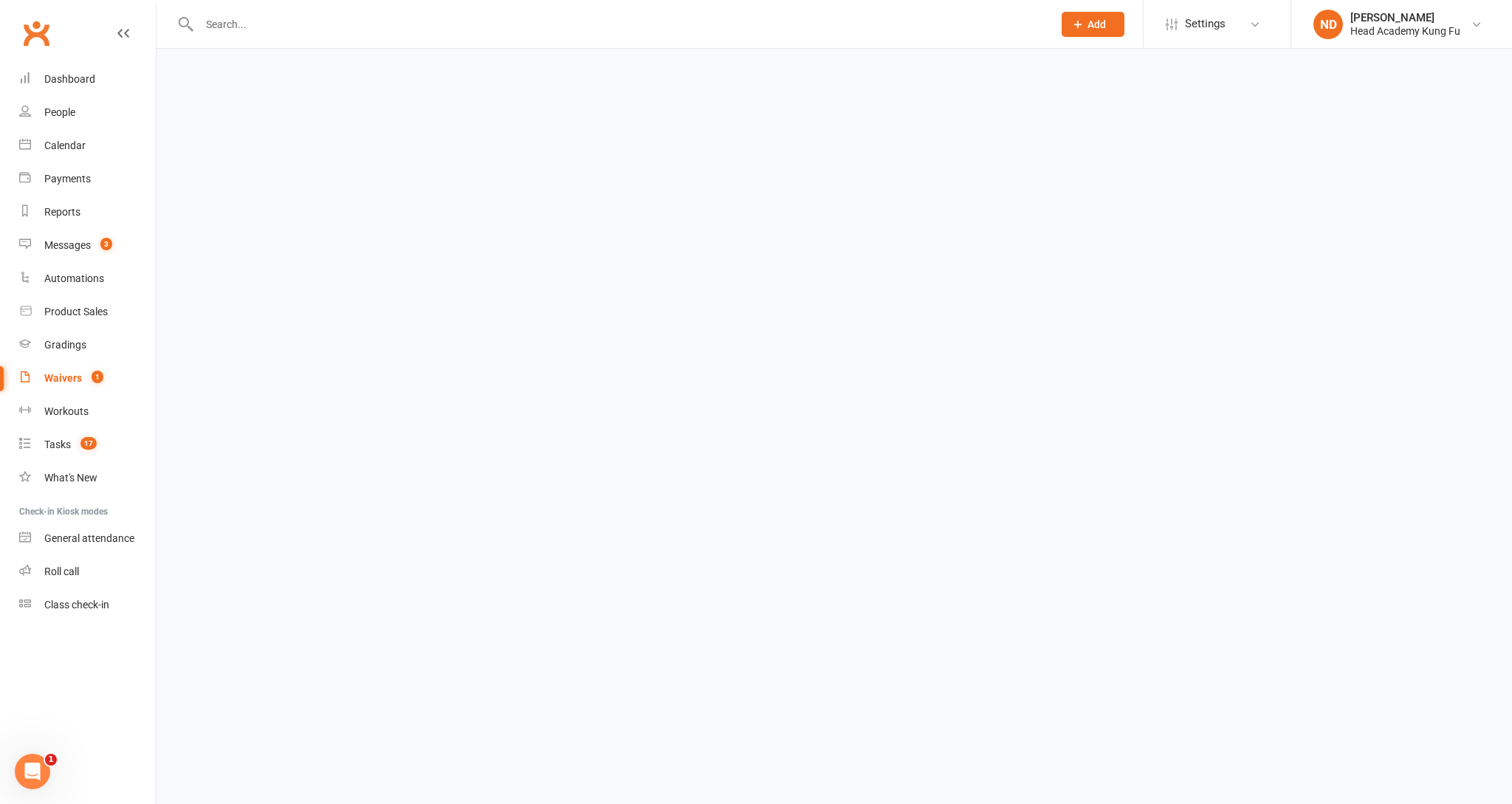
select select "50"
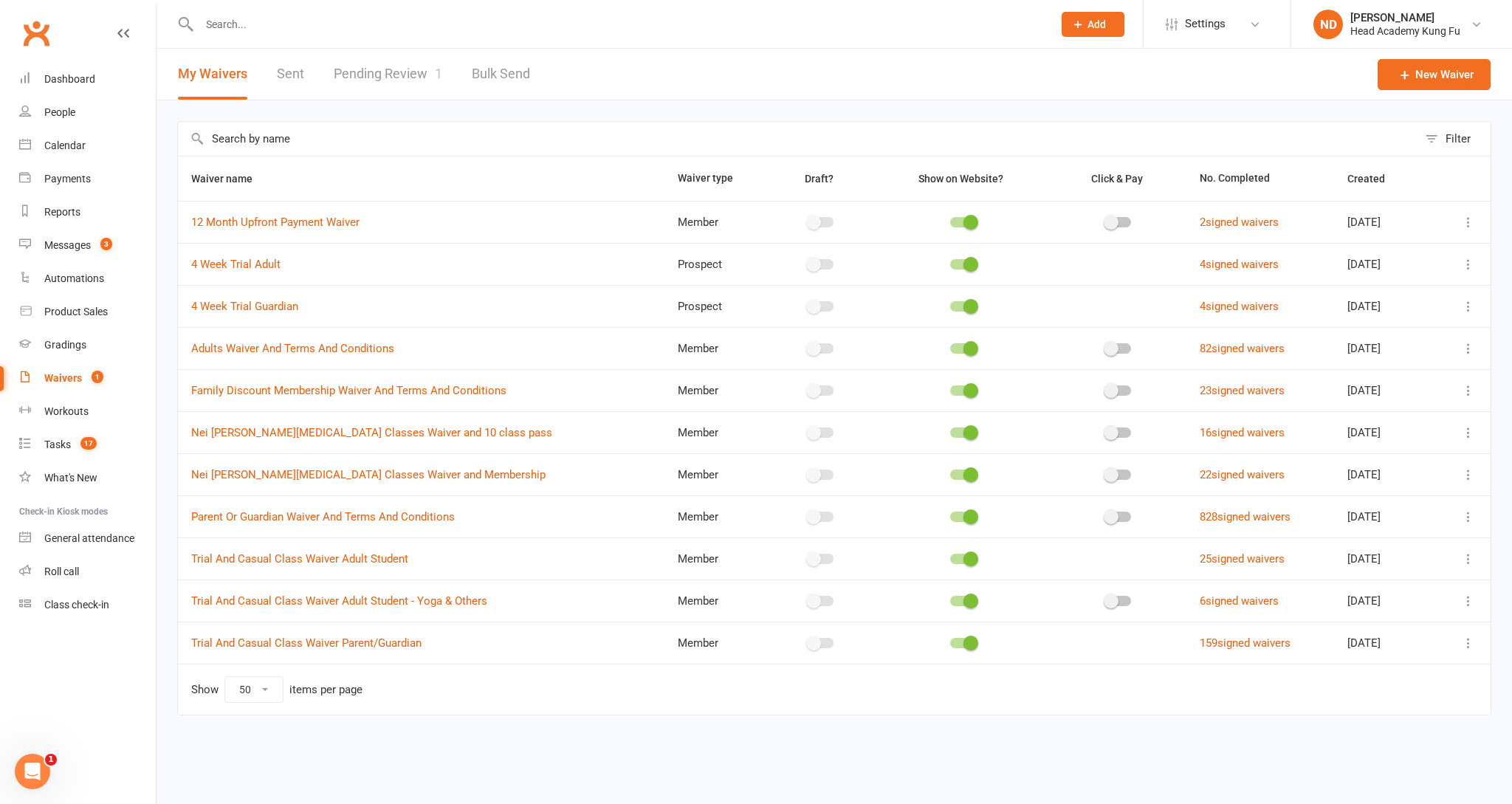
click at [411, 74] on link "Pending Review 1" at bounding box center [388, 74] width 109 height 51
